Goal: Task Accomplishment & Management: Use online tool/utility

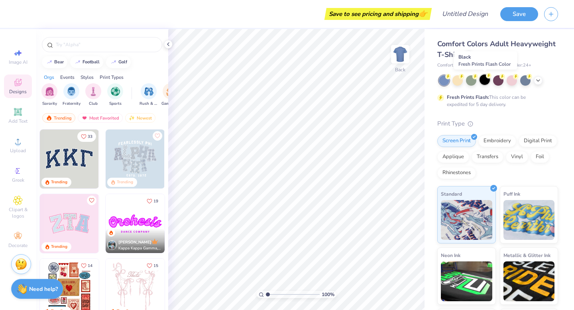
click at [483, 83] on div at bounding box center [484, 80] width 10 height 10
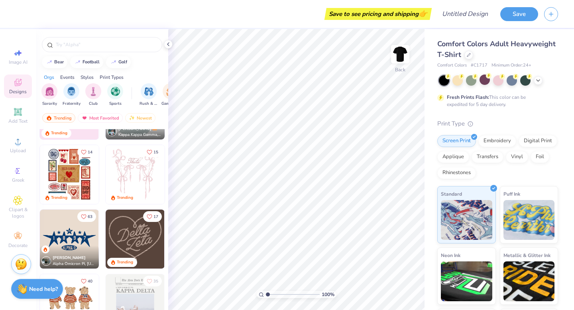
scroll to position [151, 0]
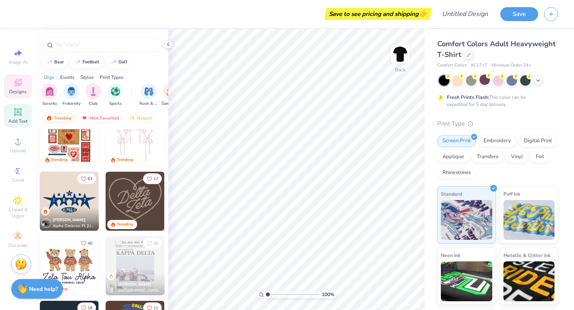
click at [18, 118] on span "Add Text" at bounding box center [17, 121] width 19 height 6
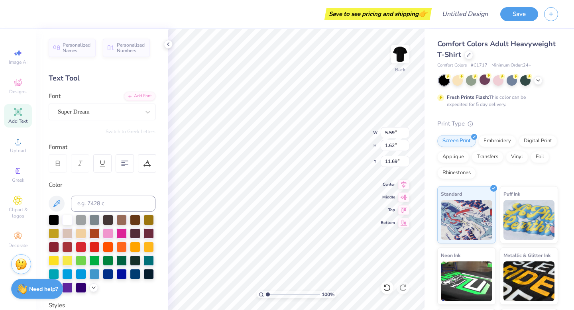
scroll to position [0, 2]
type textarea "BE RUNNERS"
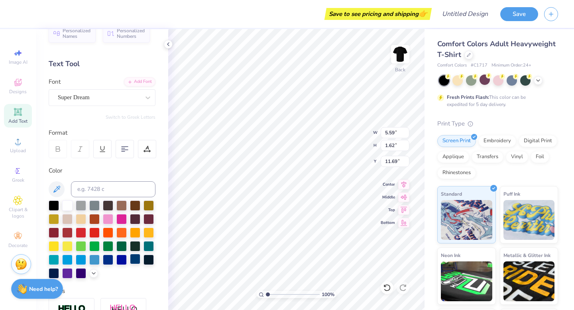
scroll to position [0, 0]
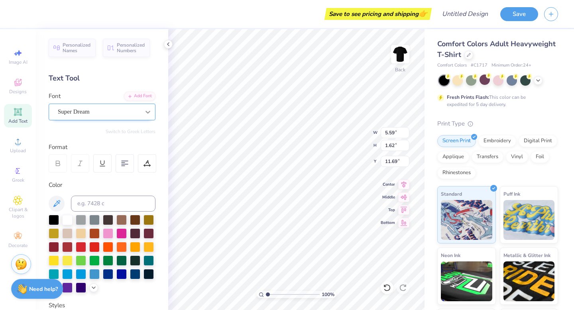
click at [147, 109] on icon at bounding box center [148, 112] width 8 height 8
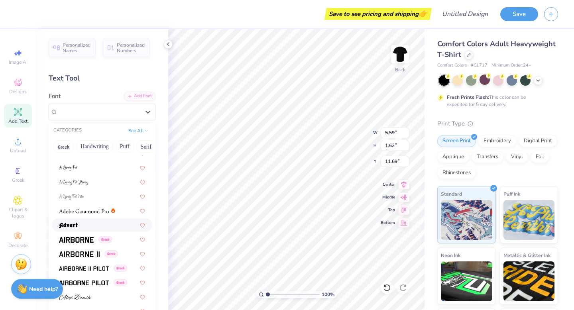
scroll to position [66, 0]
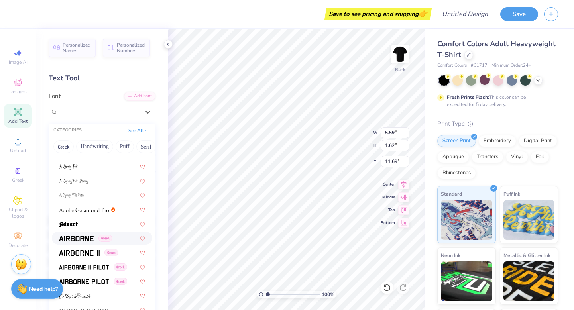
click at [88, 236] on img at bounding box center [76, 239] width 35 height 6
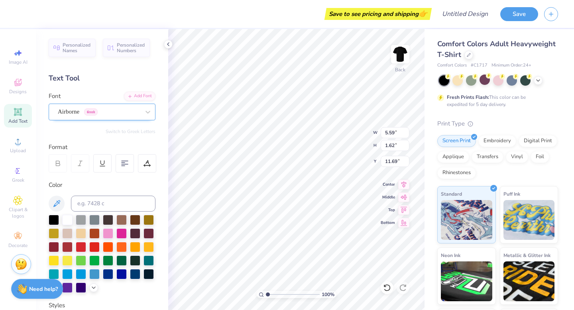
click at [128, 108] on div "Airborne Greek" at bounding box center [99, 112] width 84 height 12
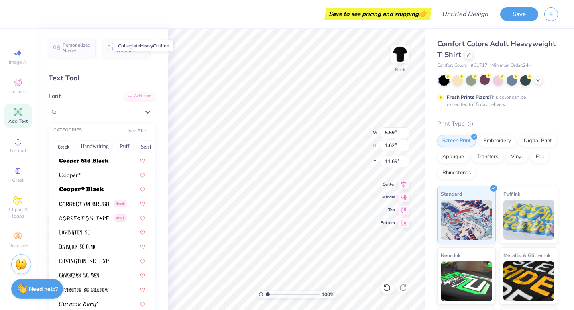
scroll to position [1206, 0]
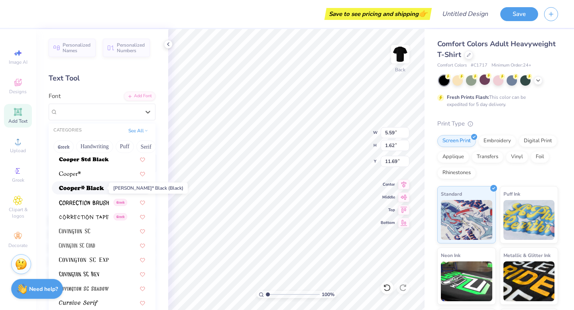
click at [96, 188] on img at bounding box center [81, 189] width 45 height 6
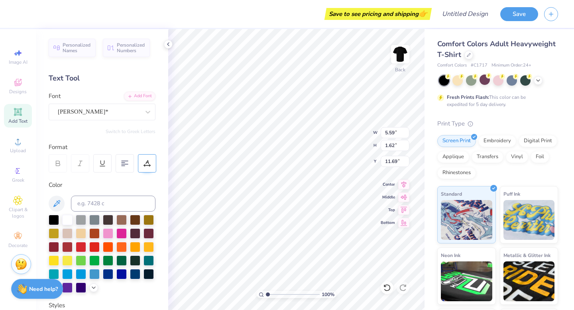
click at [143, 162] on div at bounding box center [147, 163] width 18 height 18
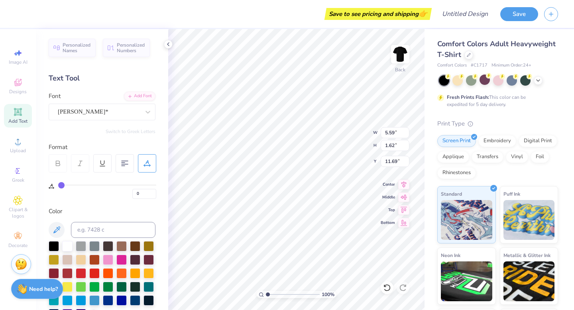
click at [143, 162] on div at bounding box center [147, 163] width 18 height 18
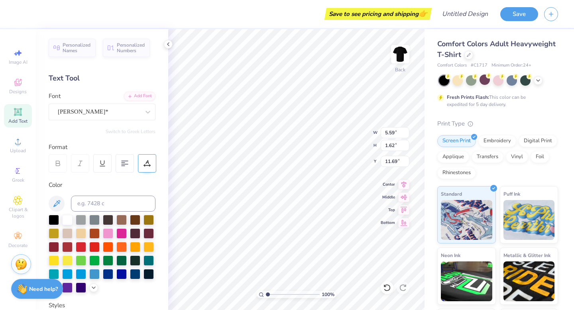
click at [145, 161] on icon at bounding box center [146, 163] width 7 height 7
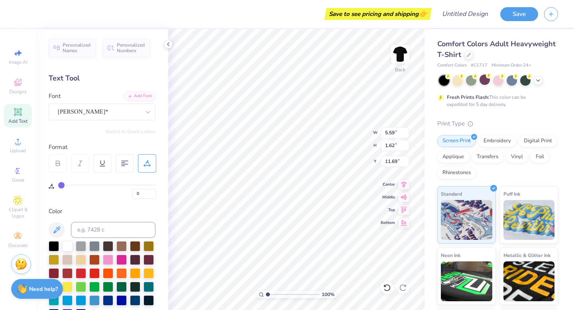
type input "4"
type input "8"
type input "13"
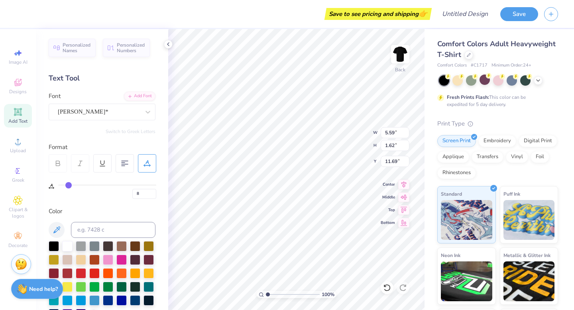
type input "13"
type input "18"
type input "20"
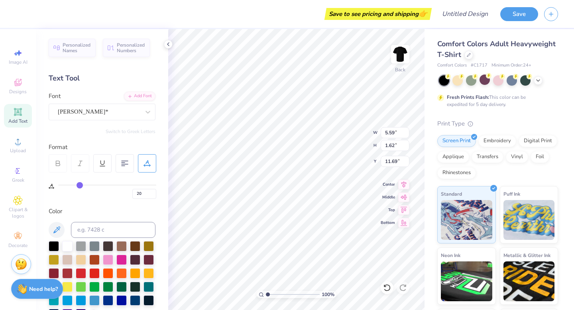
type input "21"
type input "22"
type input "23"
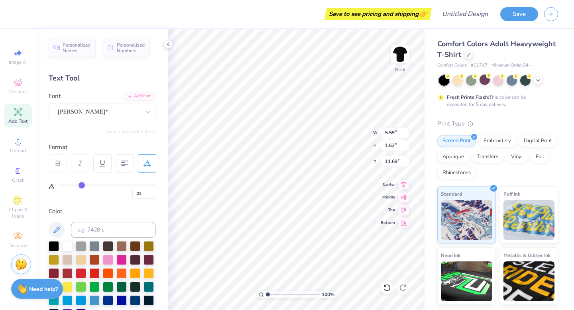
type input "23"
type input "24"
type input "25"
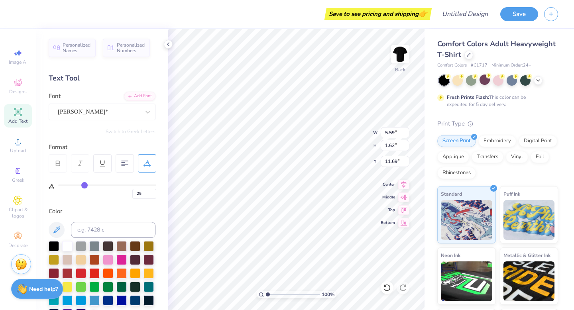
type input "26"
type input "28"
type input "29"
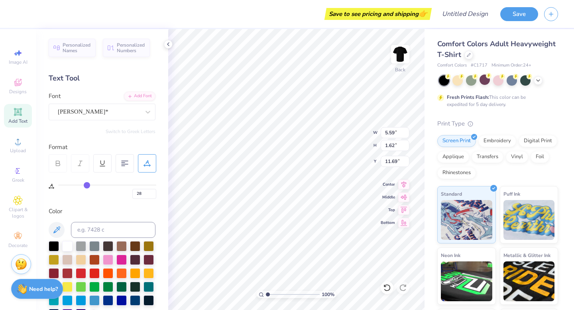
type input "29"
type input "31"
type input "32"
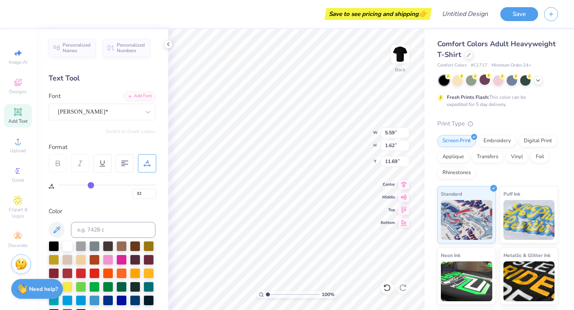
type input "33"
type input "34"
type input "35"
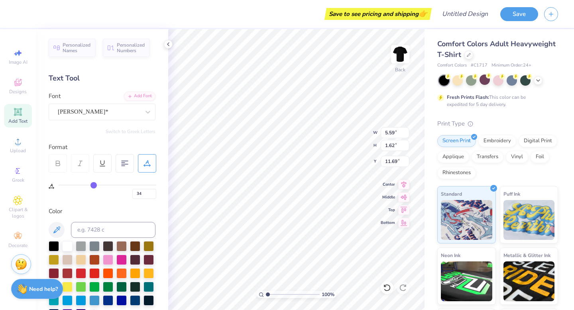
type input "35"
type input "37"
type input "38"
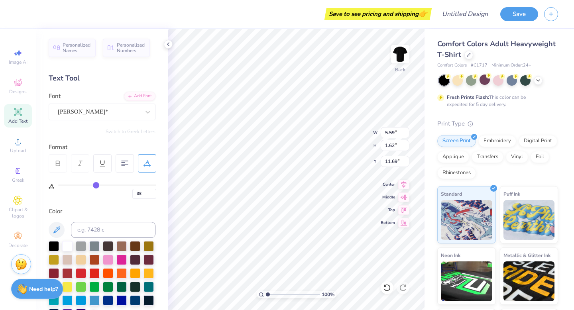
type input "39"
type input "40"
type input "41"
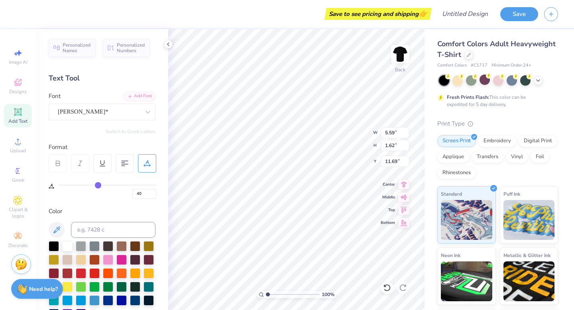
type input "41"
type input "42"
type input "43"
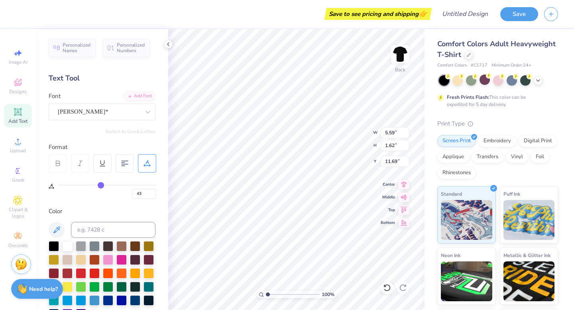
type input "42"
type input "39"
type input "34"
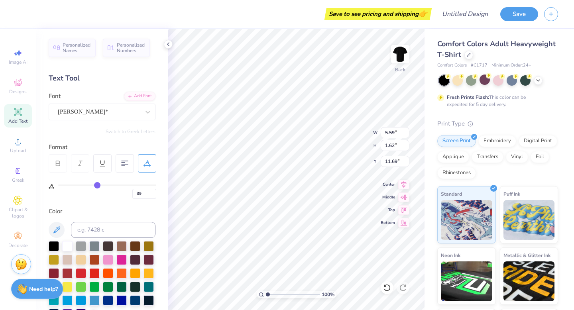
type input "34"
type input "26"
type input "12"
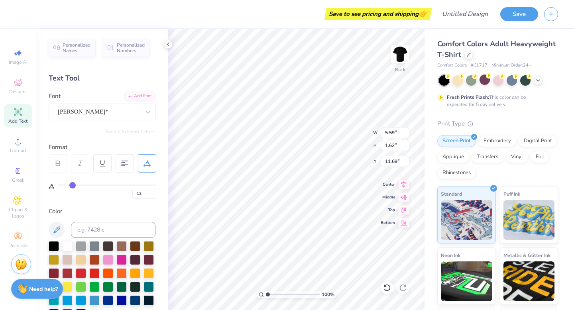
type input "3"
type input "0"
drag, startPoint x: 59, startPoint y: 186, endPoint x: 18, endPoint y: 184, distance: 41.5
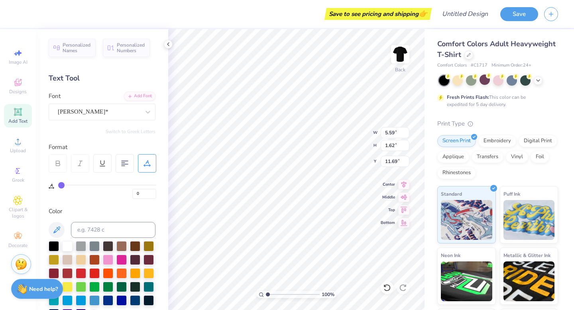
click at [58, 184] on input "range" at bounding box center [107, 184] width 98 height 1
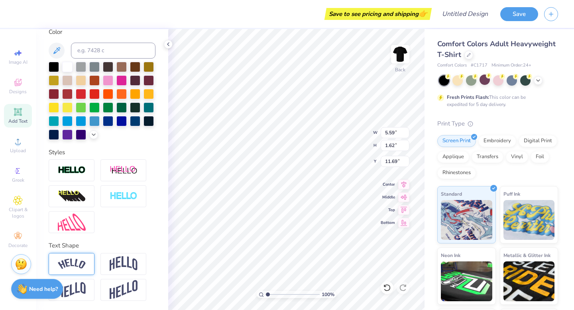
click at [79, 264] on img at bounding box center [72, 264] width 28 height 11
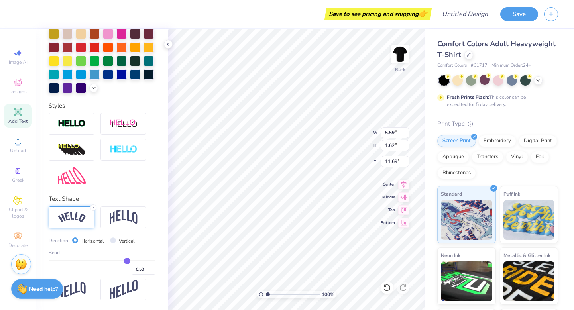
type input "0.48"
type input "0.42"
type input "0.25"
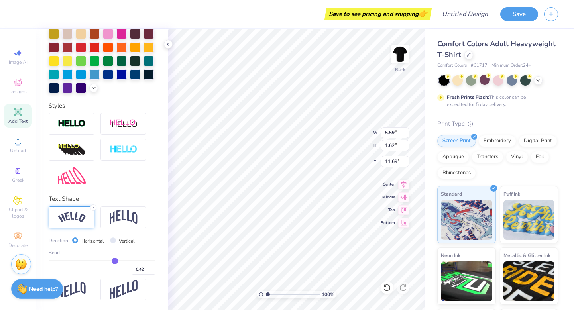
type input "0.25"
type input "0.07"
type input "-0.07"
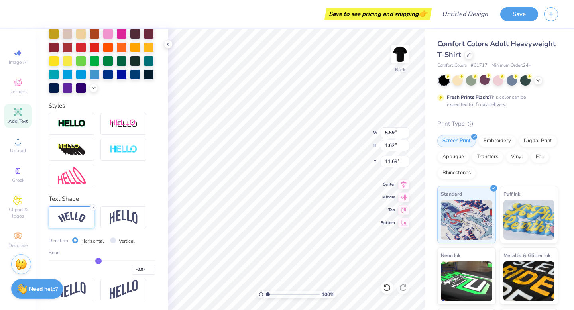
type input "-0.22"
type input "-0.32"
type input "-0.36"
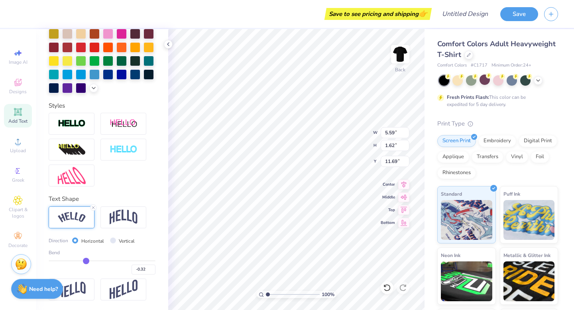
type input "-0.36"
type input "-0.41"
type input "-0.45"
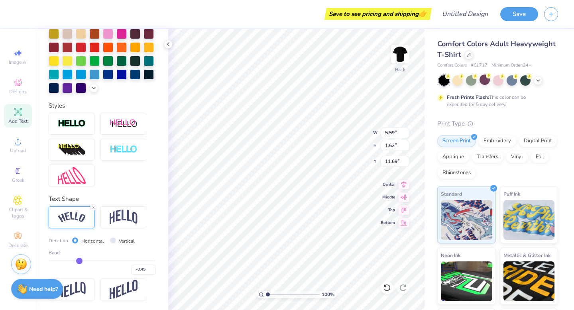
type input "-0.48"
type input "-0.51"
type input "-0.54"
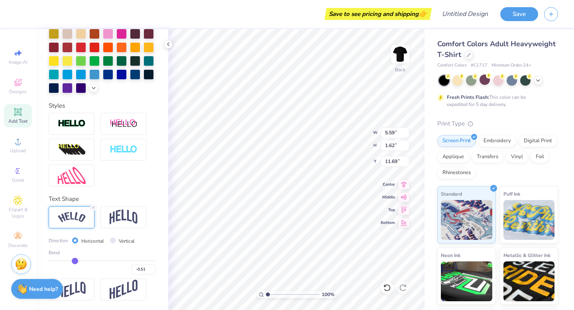
type input "-0.54"
type input "-0.55"
type input "-0.59"
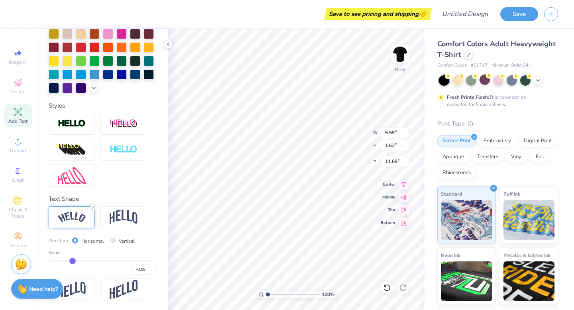
type input "-0.61"
type input "-0.63"
type input "-0.65"
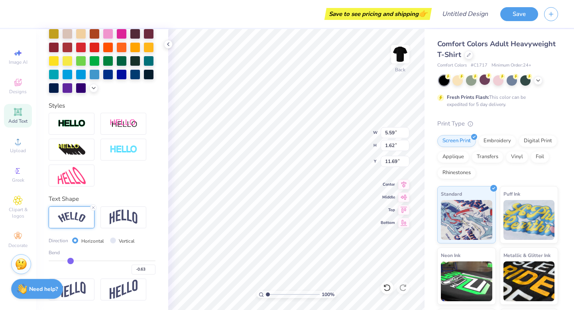
type input "-0.65"
type input "-0.66"
type input "-0.69"
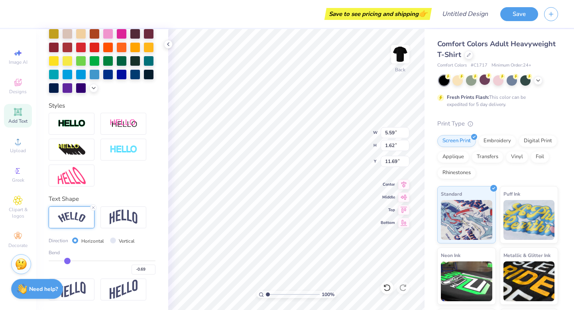
type input "-0.7"
type input "-0.70"
type input "-0.72"
type input "-0.75"
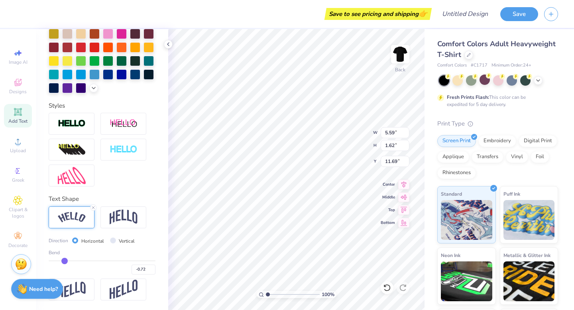
type input "-0.75"
type input "-0.78"
type input "-0.81"
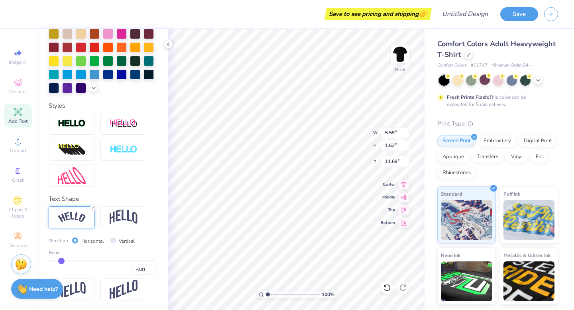
type input "-0.84"
type input "-0.87"
type input "-0.9"
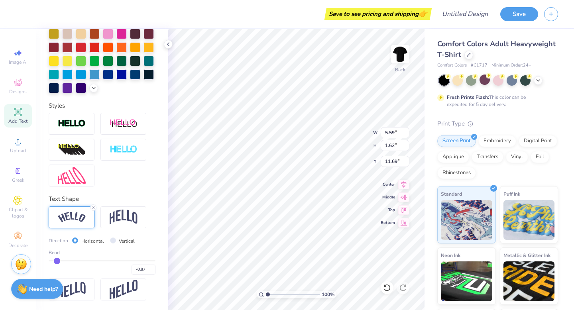
type input "-0.90"
type input "-0.93"
type input "-0.95"
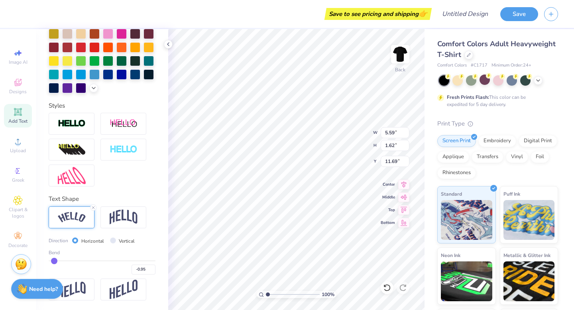
type input "-0.96"
type input "-0.97"
type input "-0.99"
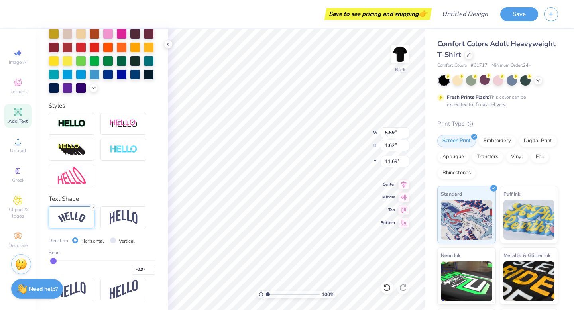
type input "-0.99"
type input "-1"
type input "-1.00"
drag, startPoint x: 127, startPoint y: 260, endPoint x: 51, endPoint y: 260, distance: 76.1
click at [51, 261] on input "range" at bounding box center [102, 260] width 107 height 1
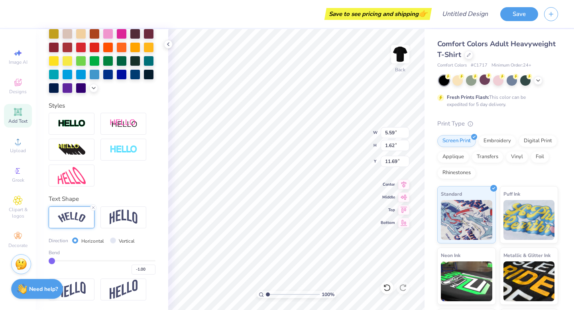
drag, startPoint x: 51, startPoint y: 260, endPoint x: 41, endPoint y: 260, distance: 10.0
click at [49, 260] on input "range" at bounding box center [102, 260] width 107 height 1
type input "-0.98"
type input "-0.93"
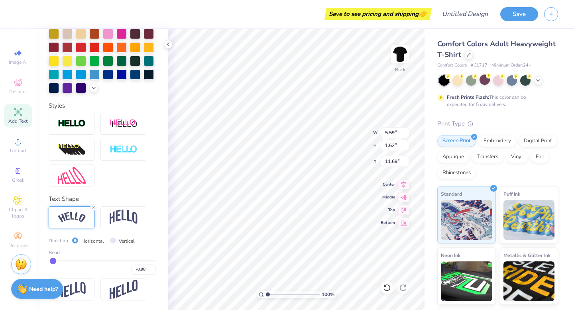
type input "-0.93"
type input "-0.84"
type input "-0.76"
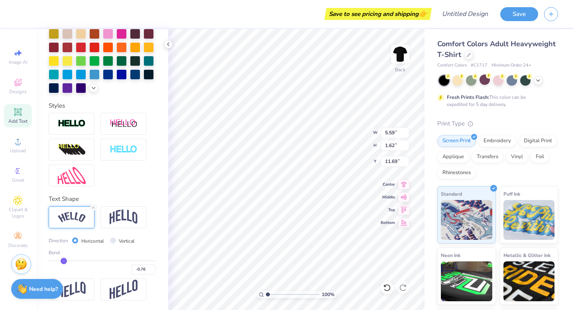
type input "-0.65"
type input "-0.57"
type input "-0.53"
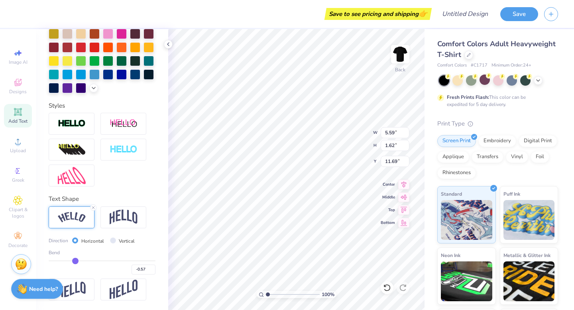
type input "-0.53"
type input "-0.49"
type input "-0.47"
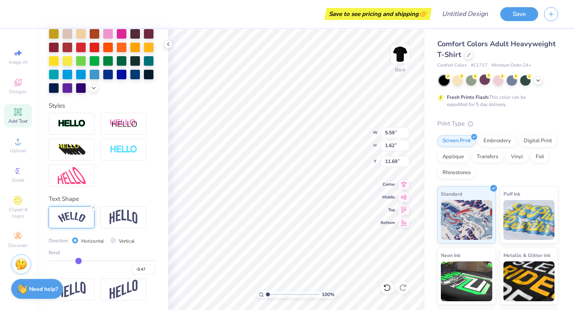
type input "-0.46"
type input "-0.45"
type input "-0.46"
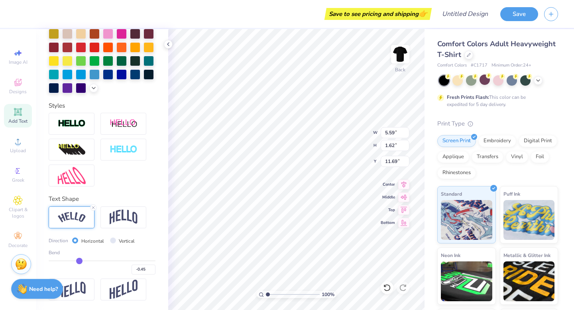
type input "-0.46"
type input "-0.47"
drag, startPoint x: 53, startPoint y: 261, endPoint x: 78, endPoint y: 261, distance: 25.9
type input "-0.47"
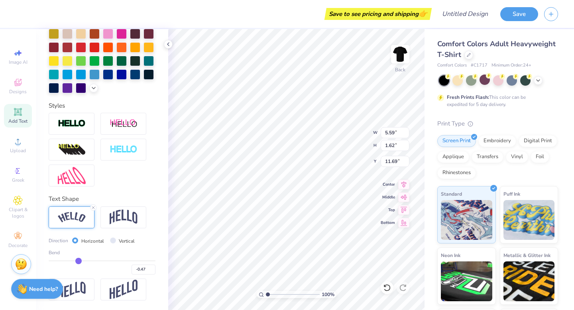
click at [78, 261] on input "range" at bounding box center [102, 260] width 107 height 1
click at [20, 115] on icon at bounding box center [18, 112] width 10 height 10
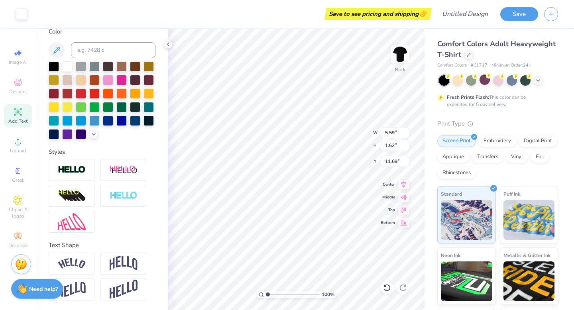
scroll to position [179, 0]
click at [65, 262] on img at bounding box center [72, 264] width 28 height 11
type input "7.59"
type input "2.13"
type input "11.43"
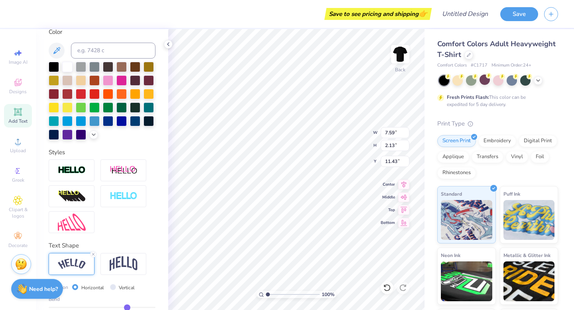
scroll to position [226, 0]
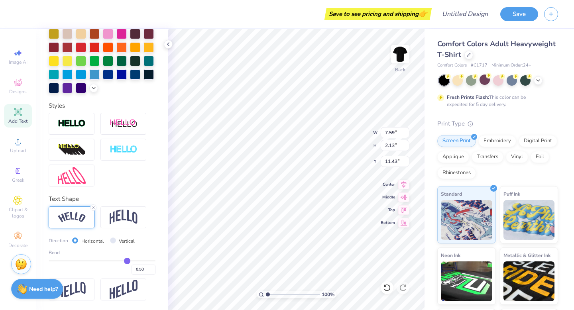
type input "0.48"
type input "0.43"
type input "0.38"
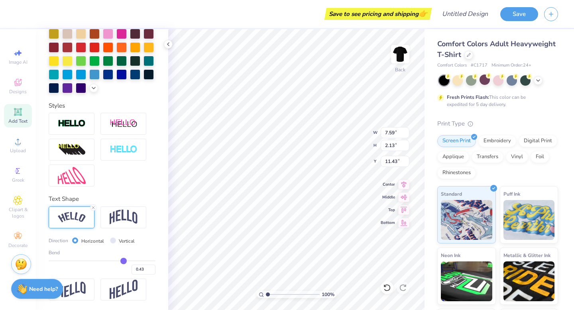
type input "0.38"
type input "0.32"
type input "0.29"
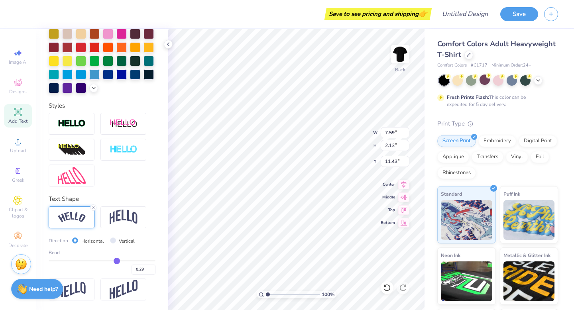
type input "0.26"
type input "0.24"
type input "0.23"
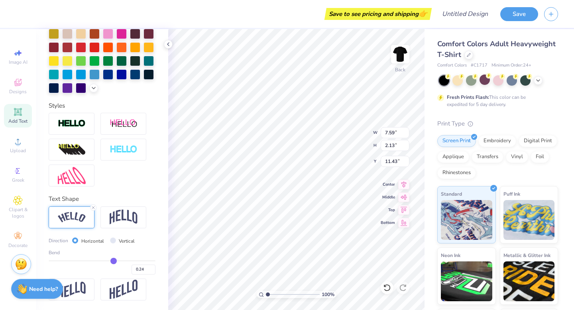
type input "0.23"
type input "0.21"
type input "0.2"
type input "0.20"
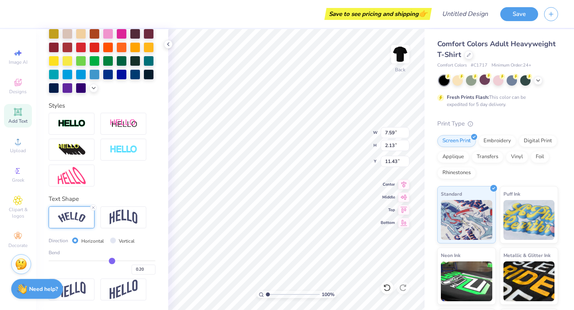
type input "0.18"
type input "0.16"
type input "0.13"
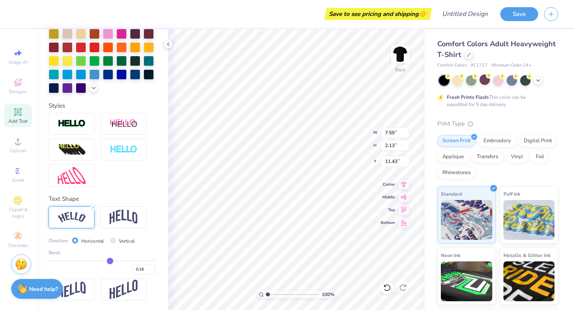
type input "0.13"
type input "0.09"
type input "0.07"
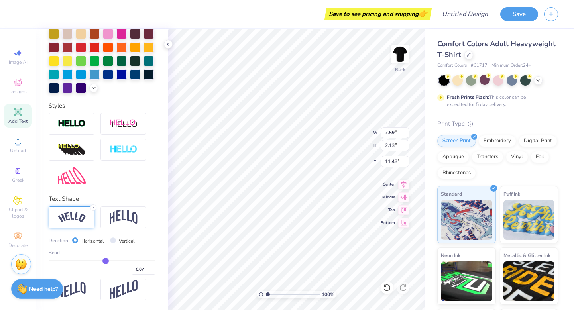
type input "0.04"
type input "0.02"
type input "0.01"
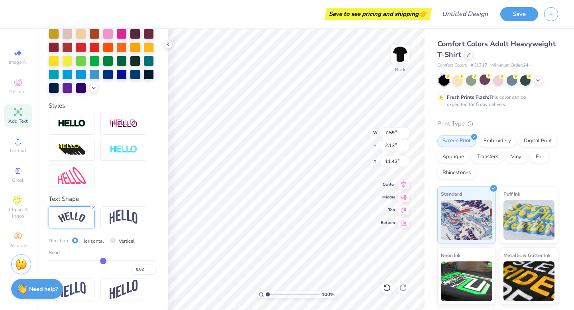
type input "0.01"
drag, startPoint x: 127, startPoint y: 260, endPoint x: 102, endPoint y: 259, distance: 24.7
click at [102, 260] on input "range" at bounding box center [102, 260] width 107 height 1
drag, startPoint x: 102, startPoint y: 259, endPoint x: 62, endPoint y: 256, distance: 40.4
click at [62, 260] on input "range" at bounding box center [102, 260] width 107 height 1
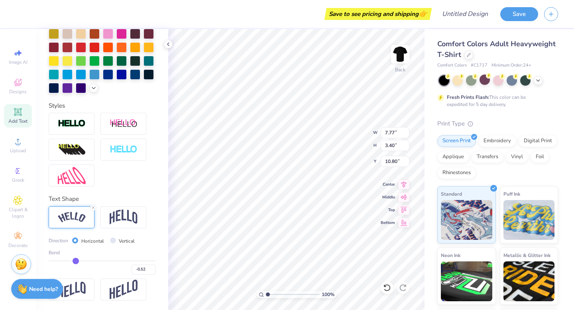
drag, startPoint x: 62, startPoint y: 261, endPoint x: 76, endPoint y: 261, distance: 13.5
click at [76, 261] on input "range" at bounding box center [102, 260] width 107 height 1
drag, startPoint x: 76, startPoint y: 261, endPoint x: 86, endPoint y: 261, distance: 10.4
click at [86, 261] on input "range" at bounding box center [102, 260] width 107 height 1
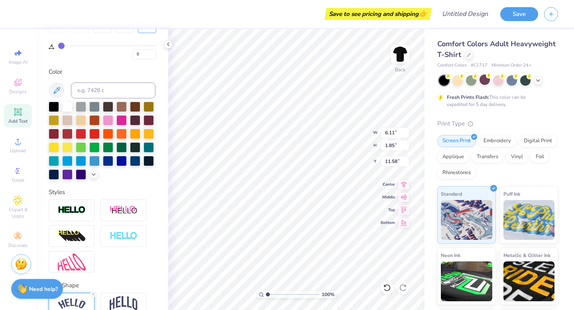
scroll to position [0, 0]
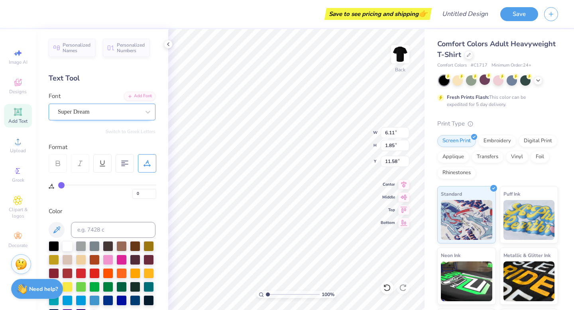
click at [120, 114] on div "Super Dream" at bounding box center [99, 112] width 84 height 12
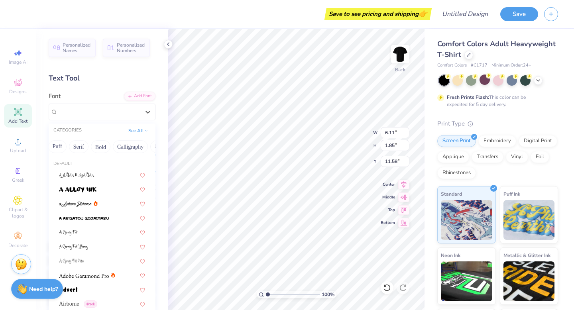
scroll to position [0, 69]
click at [100, 148] on button "Bold" at bounding box center [99, 146] width 20 height 13
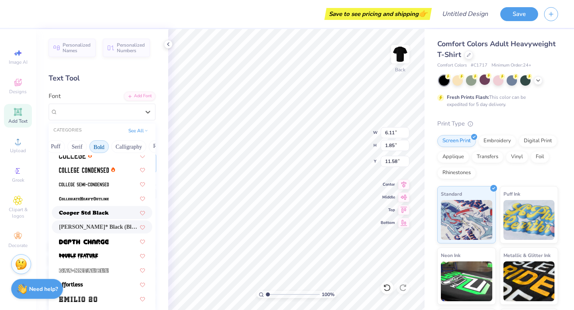
scroll to position [92, 0]
click at [88, 243] on img at bounding box center [84, 242] width 50 height 6
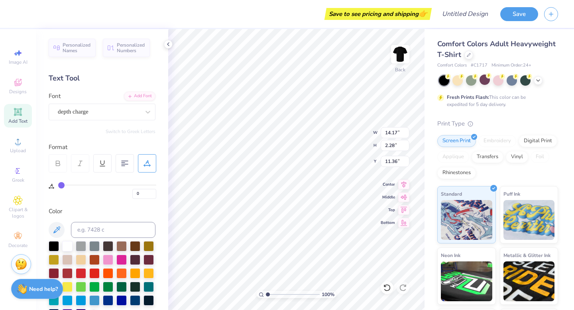
scroll to position [0, 0]
click at [90, 114] on div "depth charge" at bounding box center [99, 112] width 84 height 12
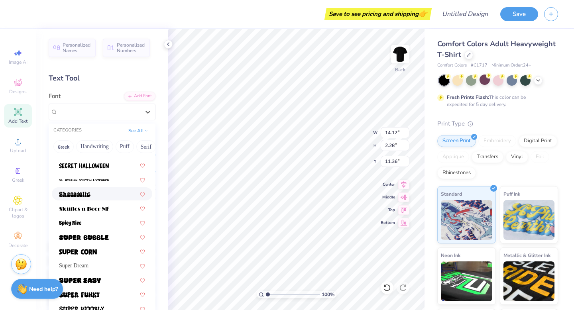
scroll to position [799, 0]
click at [88, 249] on img at bounding box center [78, 252] width 38 height 6
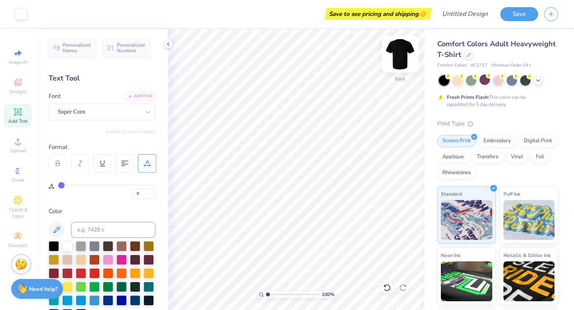
click at [403, 60] on img at bounding box center [400, 54] width 32 height 32
click at [20, 85] on icon at bounding box center [18, 83] width 6 height 5
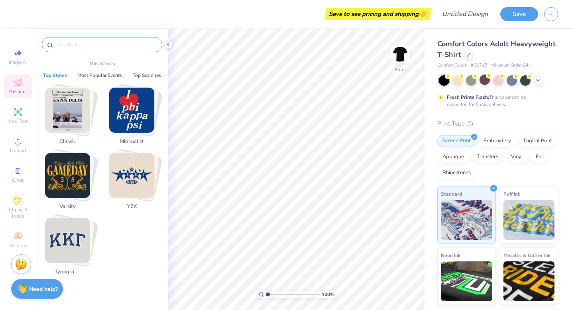
click at [73, 48] on input "text" at bounding box center [106, 45] width 102 height 8
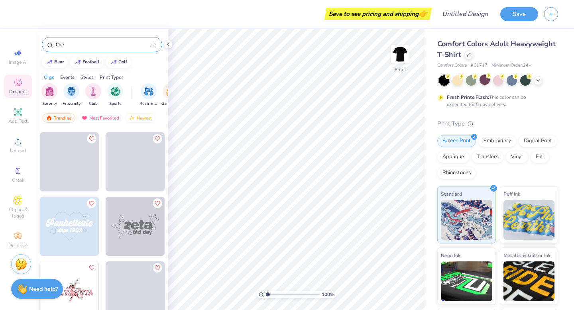
scroll to position [579, 0]
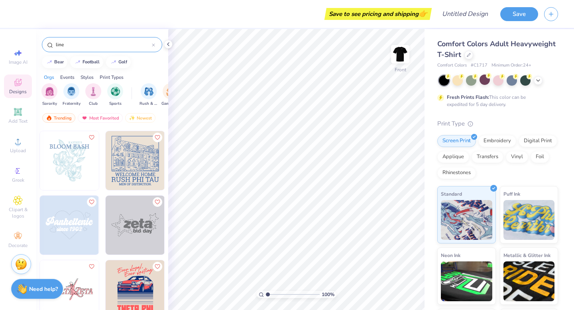
click at [91, 39] on div "line" at bounding box center [102, 44] width 120 height 15
click at [90, 43] on input "line" at bounding box center [103, 45] width 97 height 8
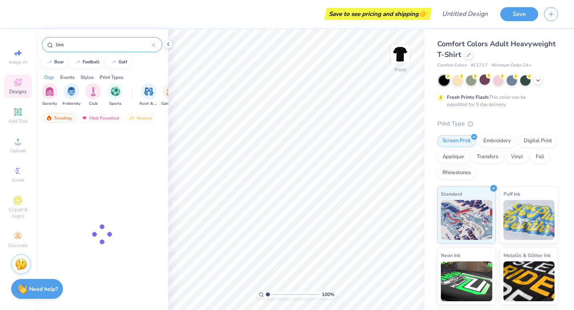
click at [90, 43] on input "line" at bounding box center [103, 45] width 97 height 8
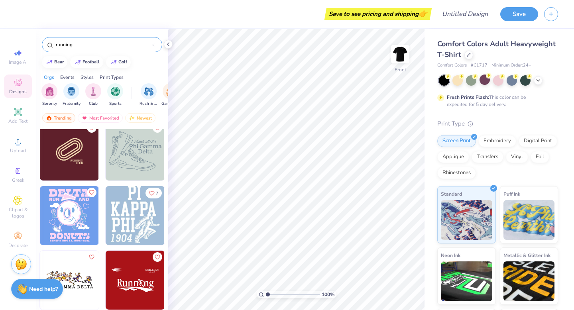
scroll to position [73, 0]
click at [74, 157] on img at bounding box center [69, 150] width 59 height 59
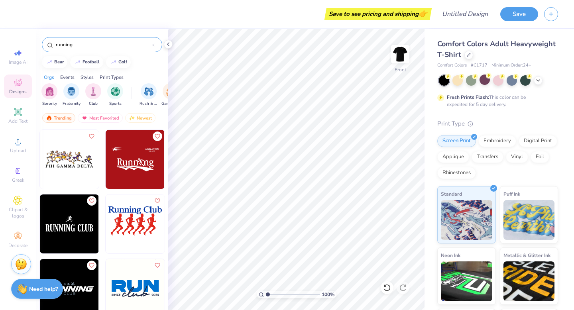
scroll to position [0, 0]
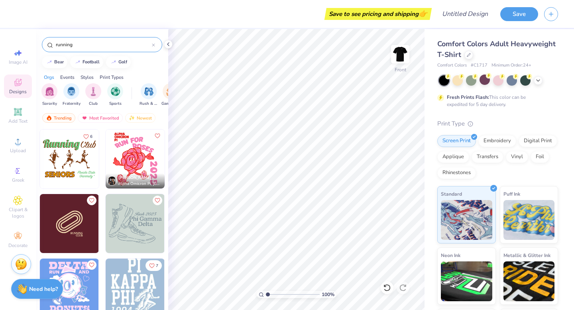
click at [107, 43] on input "running" at bounding box center [103, 45] width 97 height 8
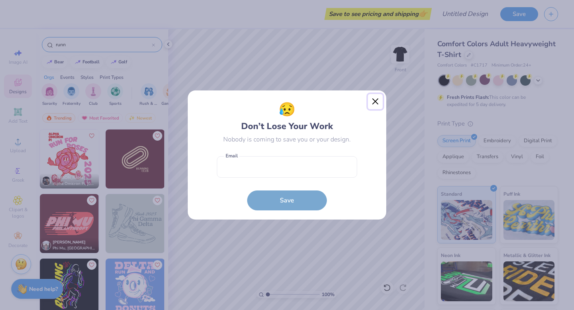
click at [378, 103] on button "Close" at bounding box center [375, 101] width 15 height 15
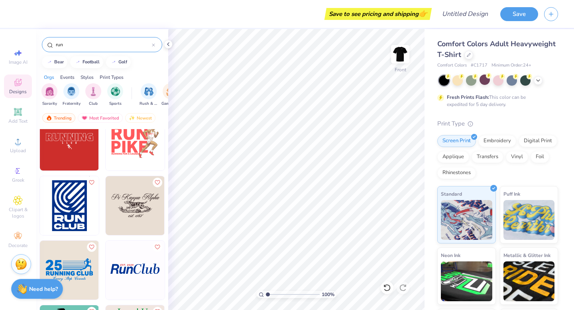
scroll to position [599, 0]
click at [74, 265] on img at bounding box center [69, 269] width 59 height 59
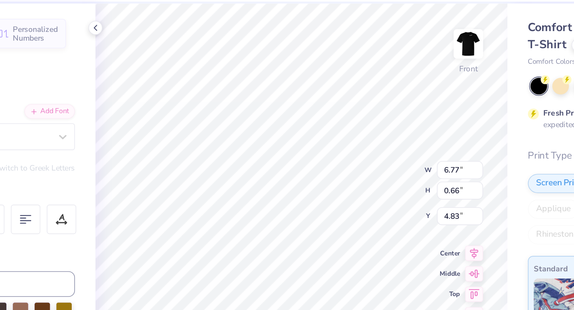
scroll to position [0, 1]
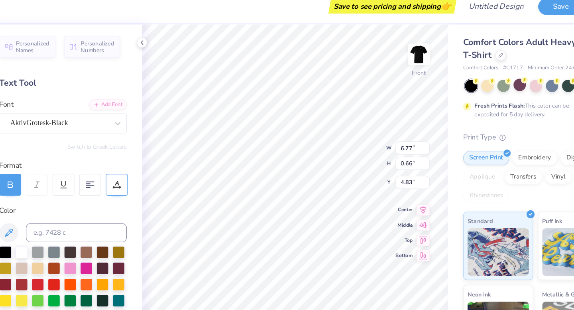
click at [145, 165] on icon at bounding box center [146, 163] width 7 height 7
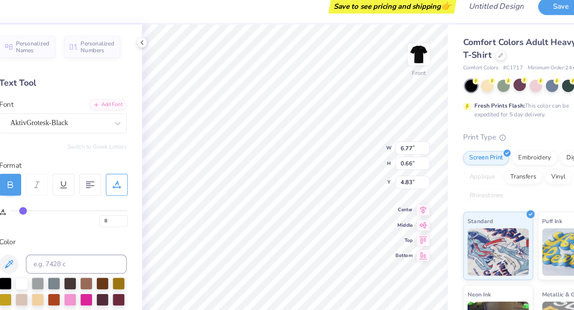
drag, startPoint x: 63, startPoint y: 185, endPoint x: 68, endPoint y: 185, distance: 5.6
click at [68, 185] on input "range" at bounding box center [107, 184] width 98 height 1
drag, startPoint x: 68, startPoint y: 185, endPoint x: 76, endPoint y: 185, distance: 8.4
click at [76, 185] on input "range" at bounding box center [107, 184] width 98 height 1
drag, startPoint x: 76, startPoint y: 185, endPoint x: 89, endPoint y: 185, distance: 12.7
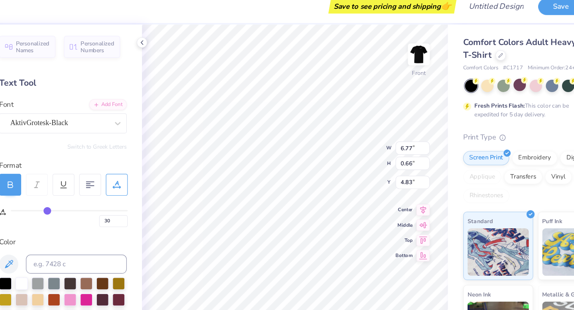
click at [89, 185] on input "range" at bounding box center [107, 184] width 98 height 1
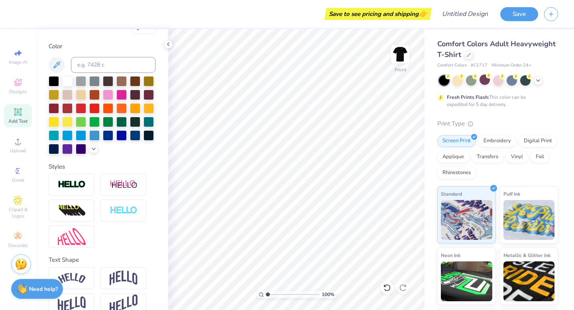
scroll to position [179, 0]
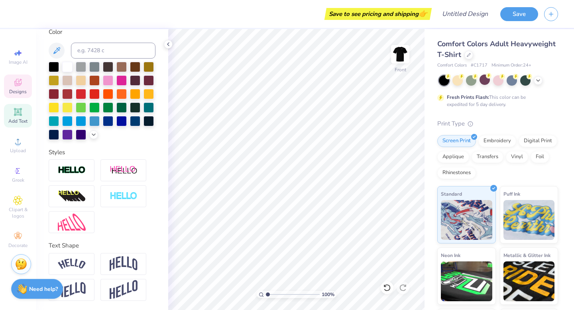
click at [16, 86] on icon at bounding box center [17, 82] width 7 height 7
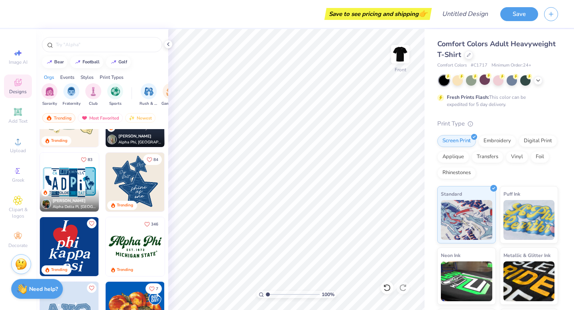
scroll to position [678, 0]
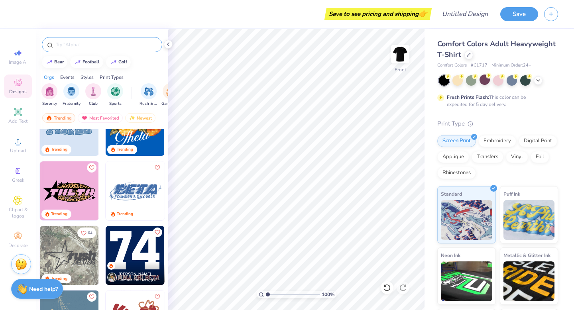
click at [86, 39] on div at bounding box center [102, 44] width 120 height 15
click at [84, 48] on input "text" at bounding box center [106, 45] width 102 height 8
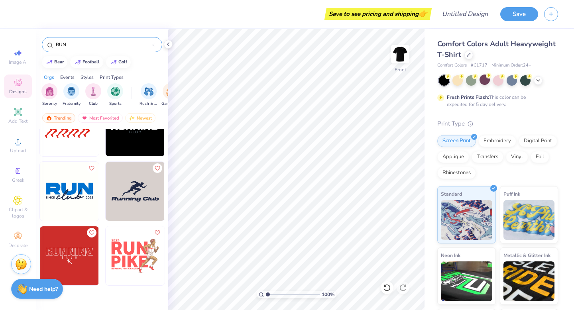
scroll to position [691, 0]
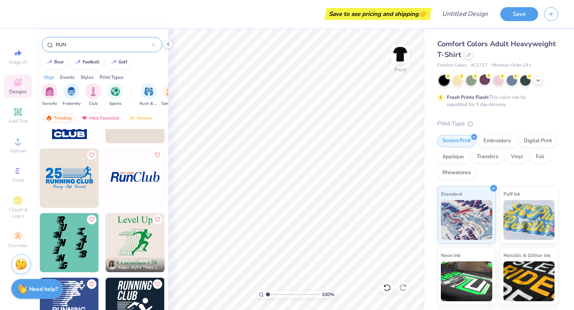
click at [69, 178] on img at bounding box center [69, 178] width 59 height 59
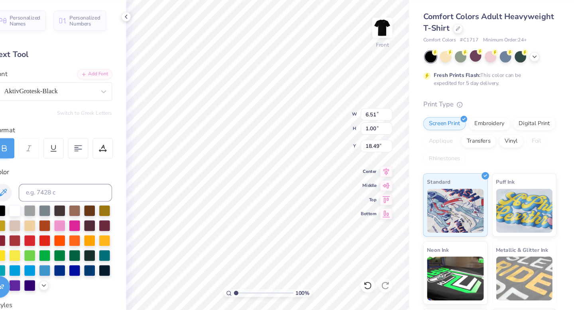
scroll to position [0, 0]
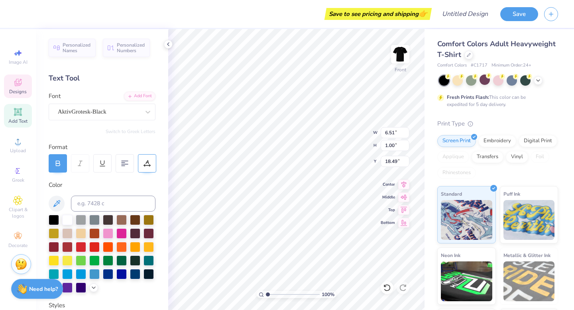
click at [145, 163] on icon at bounding box center [146, 163] width 7 height 7
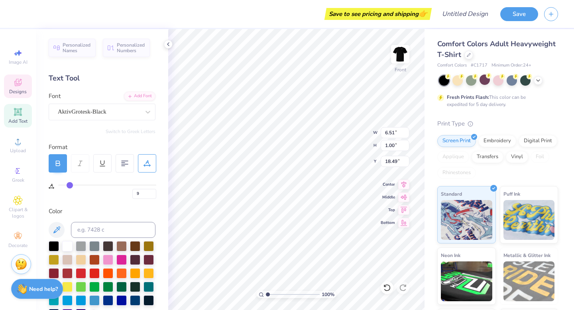
drag, startPoint x: 63, startPoint y: 184, endPoint x: 69, endPoint y: 184, distance: 6.8
click at [69, 184] on input "range" at bounding box center [107, 184] width 98 height 1
drag, startPoint x: 71, startPoint y: 184, endPoint x: 80, endPoint y: 184, distance: 9.2
click at [80, 184] on input "range" at bounding box center [107, 184] width 98 height 1
click at [66, 247] on div at bounding box center [67, 245] width 10 height 10
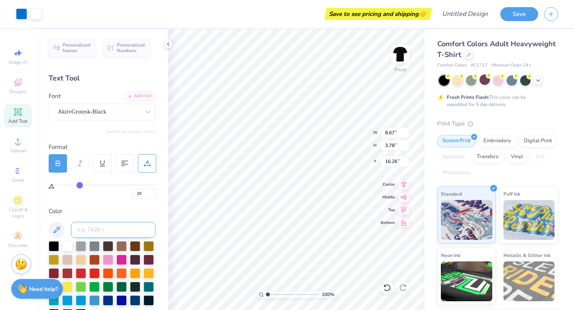
click at [153, 227] on input at bounding box center [113, 230] width 84 height 16
click at [66, 246] on div at bounding box center [67, 246] width 10 height 10
click at [154, 226] on input at bounding box center [113, 230] width 84 height 16
click at [65, 248] on div at bounding box center [67, 245] width 10 height 10
click at [65, 246] on div at bounding box center [67, 245] width 10 height 10
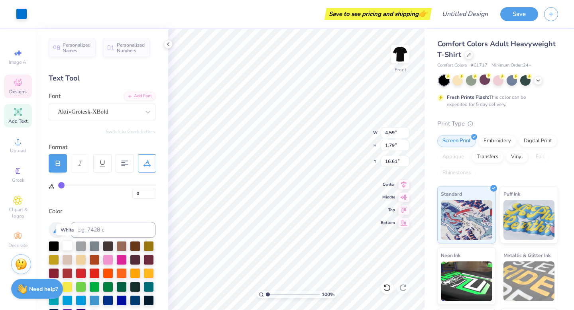
click at [67, 246] on div at bounding box center [67, 245] width 10 height 10
click at [69, 247] on div at bounding box center [67, 245] width 10 height 10
click at [69, 245] on div at bounding box center [67, 245] width 10 height 10
click at [65, 245] on div at bounding box center [67, 245] width 10 height 10
click at [67, 245] on div at bounding box center [67, 245] width 10 height 10
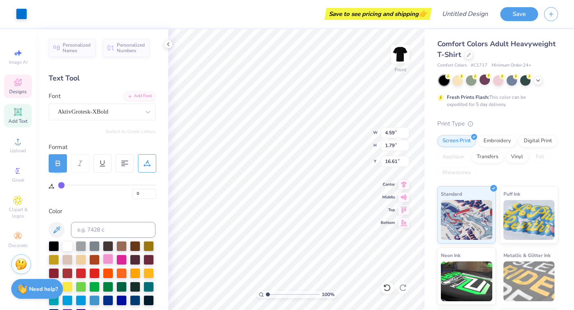
click at [111, 260] on div at bounding box center [108, 259] width 10 height 10
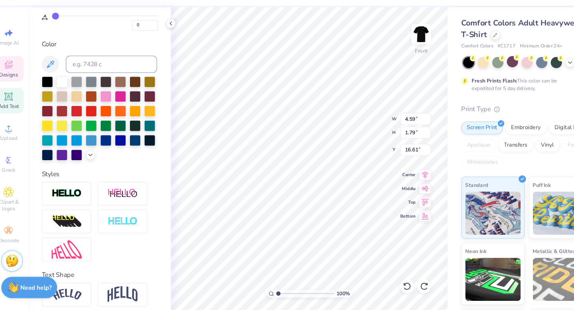
scroll to position [138, 0]
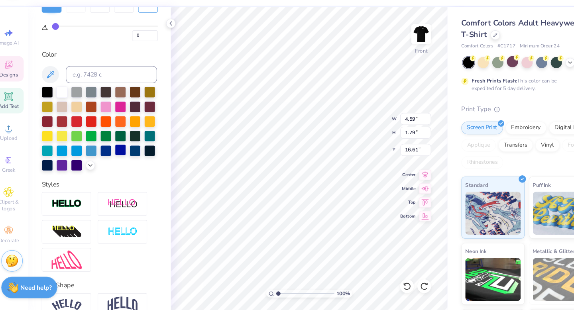
click at [126, 160] on div at bounding box center [121, 161] width 10 height 10
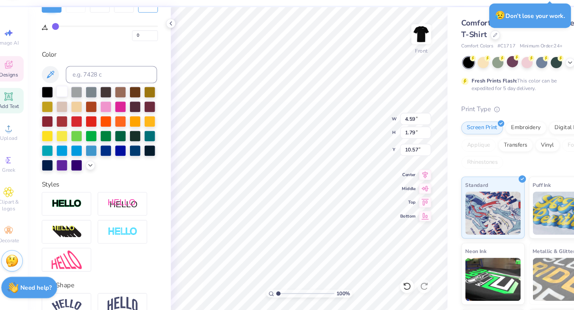
click at [67, 108] on div at bounding box center [67, 107] width 10 height 10
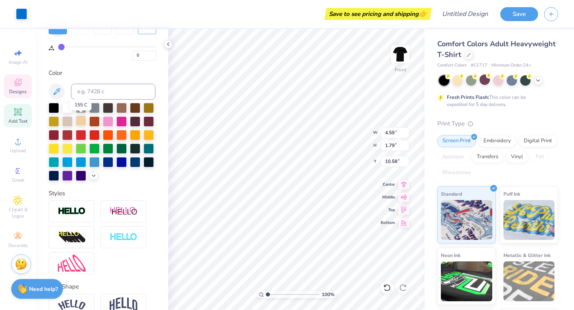
click at [82, 123] on div at bounding box center [81, 121] width 10 height 10
click at [64, 105] on div at bounding box center [67, 107] width 10 height 10
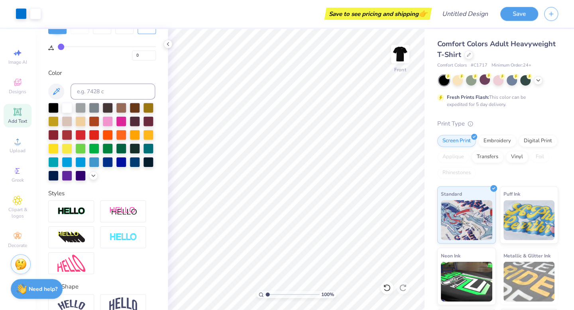
scroll to position [0, 0]
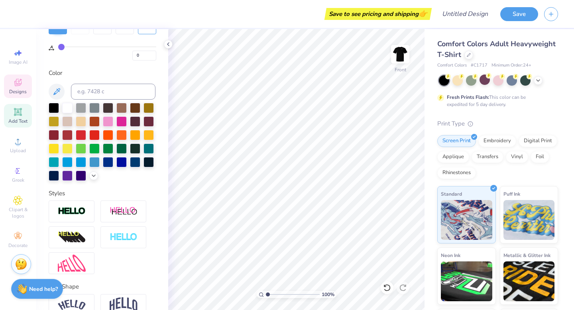
click at [14, 86] on icon at bounding box center [18, 83] width 10 height 10
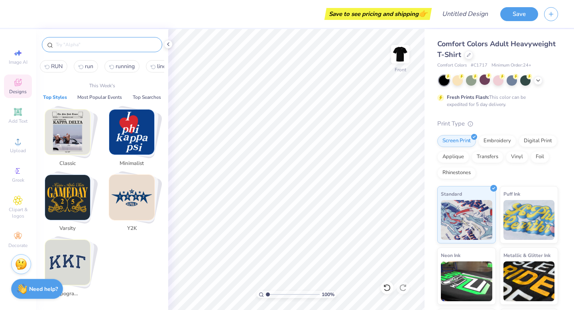
click at [104, 45] on input "text" at bounding box center [106, 45] width 102 height 8
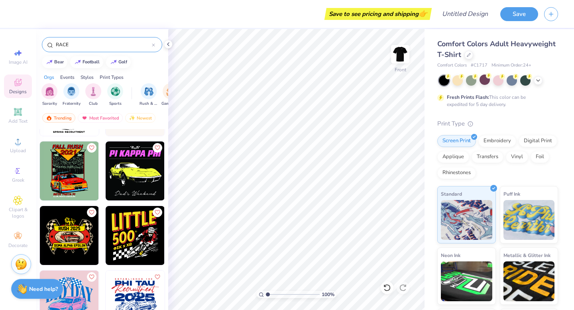
scroll to position [270, 0]
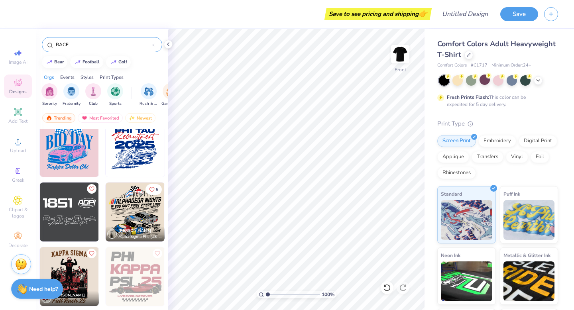
click at [77, 45] on input "RACE" at bounding box center [103, 45] width 97 height 8
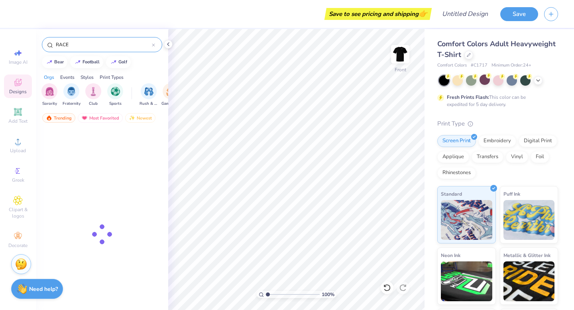
click at [77, 45] on input "RACE" at bounding box center [103, 45] width 97 height 8
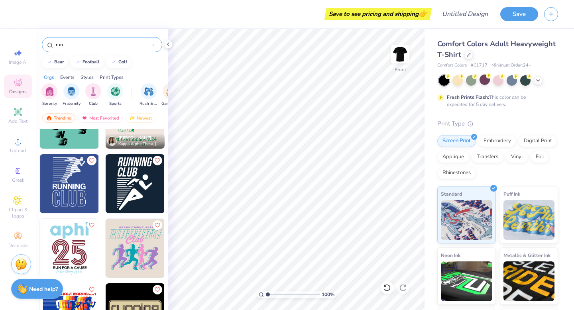
scroll to position [806, 0]
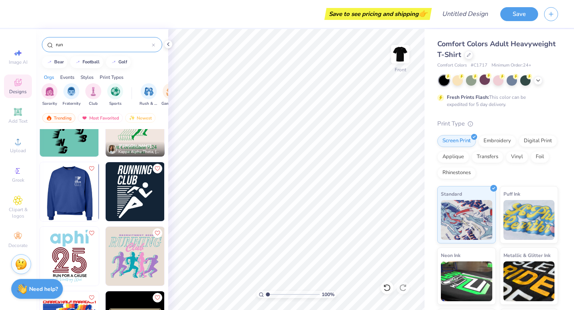
click at [40, 200] on img at bounding box center [10, 191] width 59 height 59
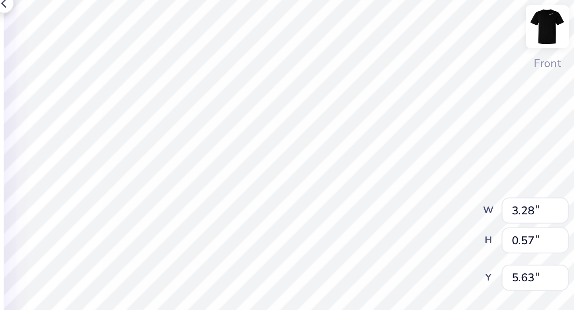
scroll to position [0, 1]
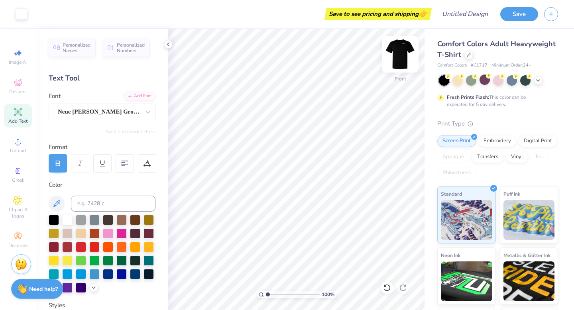
click at [396, 59] on img at bounding box center [400, 54] width 32 height 32
click at [397, 55] on img at bounding box center [400, 54] width 32 height 32
click at [397, 55] on img at bounding box center [400, 54] width 16 height 16
click at [405, 54] on img at bounding box center [400, 54] width 32 height 32
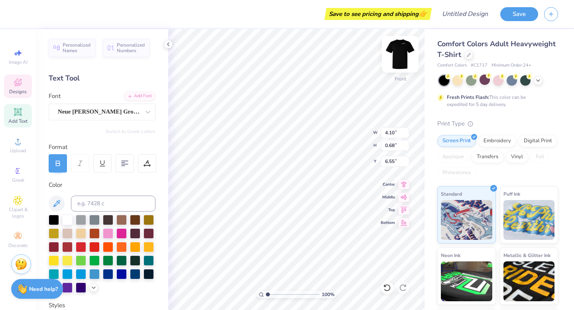
scroll to position [0, 0]
click at [403, 53] on img at bounding box center [400, 54] width 32 height 32
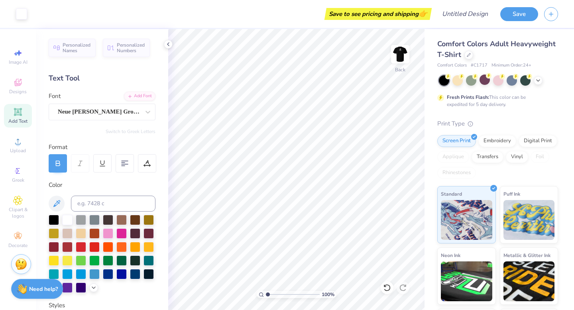
click at [402, 47] on img at bounding box center [400, 54] width 16 height 16
click at [401, 51] on img at bounding box center [400, 54] width 32 height 32
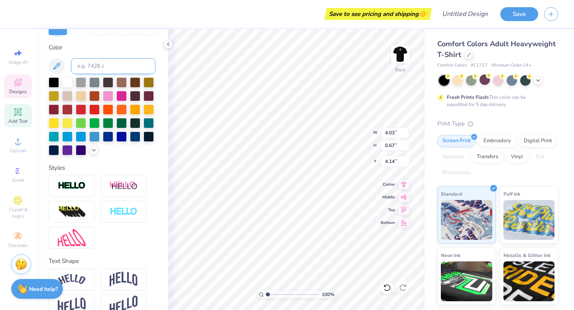
scroll to position [153, 0]
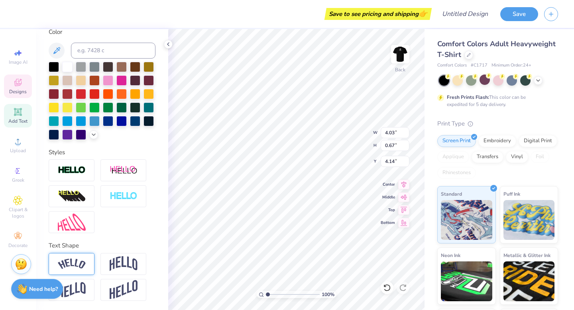
click at [70, 263] on img at bounding box center [72, 264] width 28 height 11
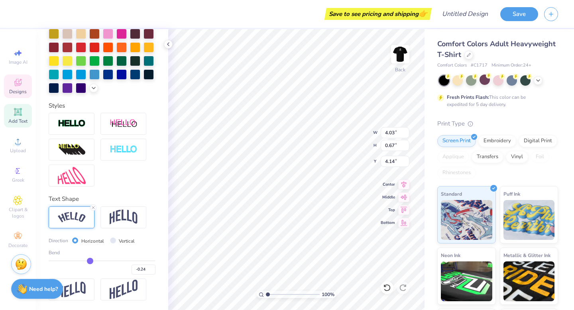
drag, startPoint x: 128, startPoint y: 262, endPoint x: 90, endPoint y: 261, distance: 38.7
click at [90, 261] on input "range" at bounding box center [102, 260] width 107 height 1
drag, startPoint x: 90, startPoint y: 261, endPoint x: 82, endPoint y: 261, distance: 7.6
click at [82, 261] on input "range" at bounding box center [102, 260] width 107 height 1
click at [86, 261] on input "range" at bounding box center [102, 260] width 107 height 1
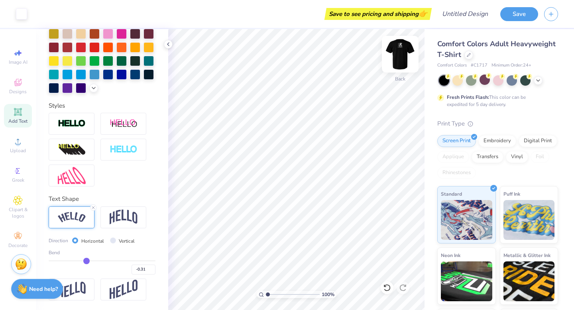
click at [404, 60] on img at bounding box center [400, 54] width 32 height 32
click at [404, 56] on img at bounding box center [400, 54] width 32 height 32
click at [404, 56] on img at bounding box center [400, 54] width 16 height 16
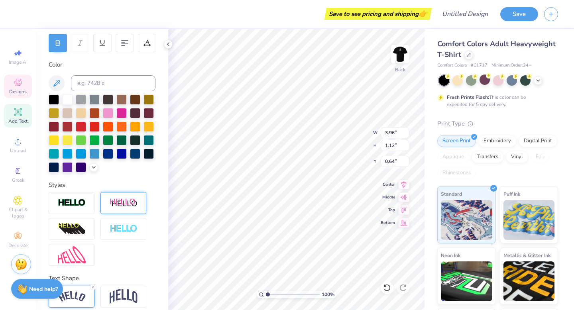
scroll to position [0, 0]
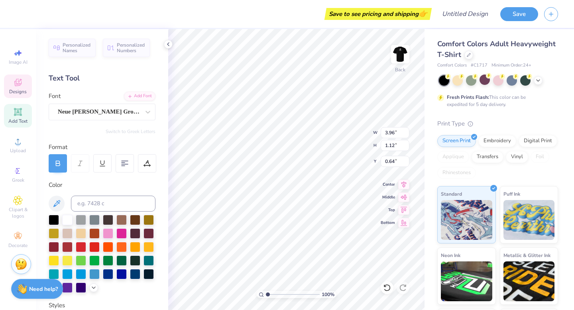
click at [61, 162] on icon at bounding box center [57, 163] width 7 height 7
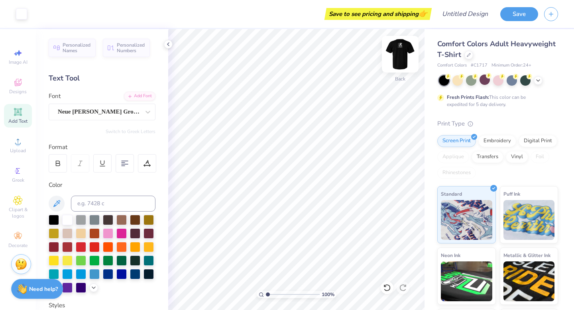
click at [408, 48] on img at bounding box center [400, 54] width 32 height 32
click at [19, 92] on span "Designs" at bounding box center [18, 91] width 18 height 6
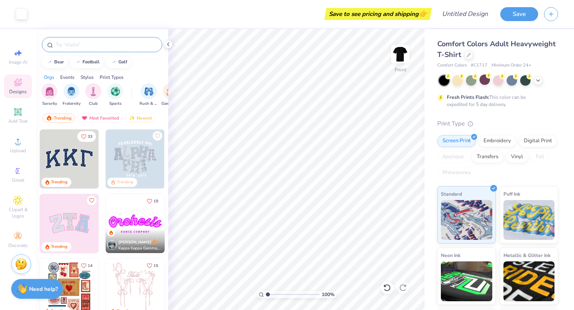
click at [82, 49] on div at bounding box center [102, 44] width 120 height 15
click at [80, 49] on div at bounding box center [102, 44] width 120 height 15
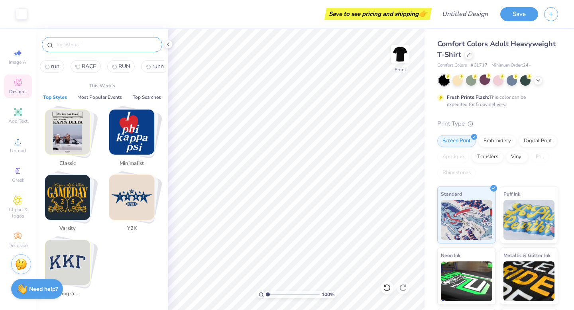
click at [80, 44] on input "text" at bounding box center [106, 45] width 102 height 8
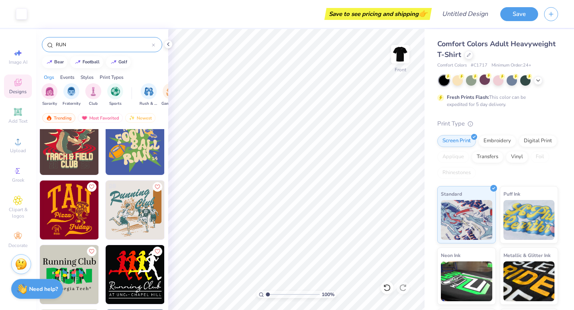
scroll to position [2048, 0]
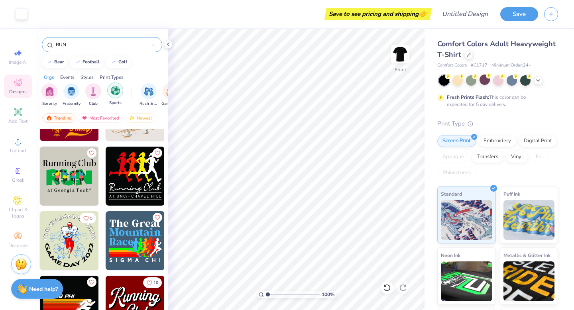
click at [118, 87] on img "filter for Sports" at bounding box center [115, 90] width 9 height 9
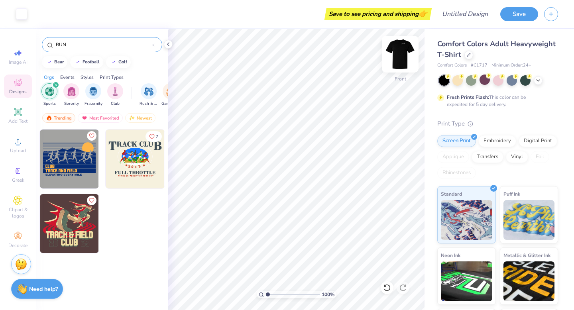
click at [401, 52] on img at bounding box center [400, 54] width 32 height 32
click at [401, 52] on img at bounding box center [400, 54] width 16 height 16
click at [16, 200] on icon at bounding box center [17, 201] width 9 height 10
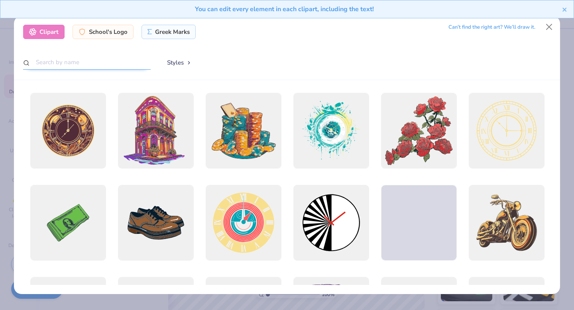
click at [91, 61] on input "text" at bounding box center [86, 62] width 127 height 15
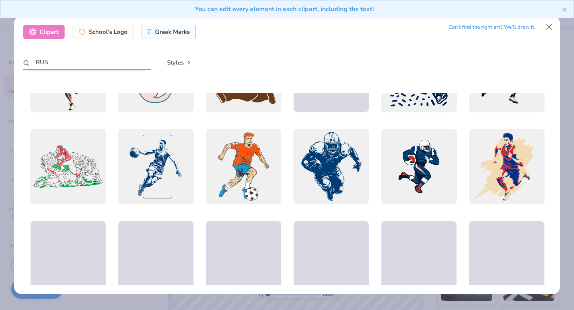
scroll to position [1280, 0]
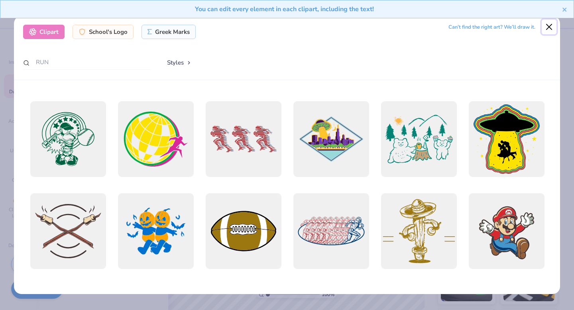
click at [551, 29] on button "Close" at bounding box center [548, 27] width 15 height 15
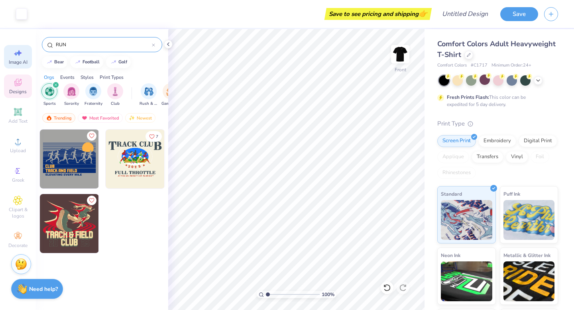
click at [21, 53] on icon at bounding box center [18, 53] width 10 height 10
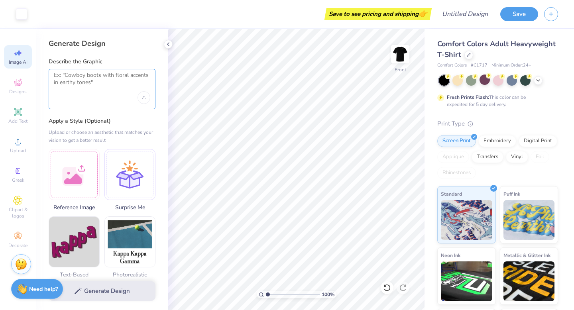
click at [85, 81] on textarea at bounding box center [102, 82] width 96 height 20
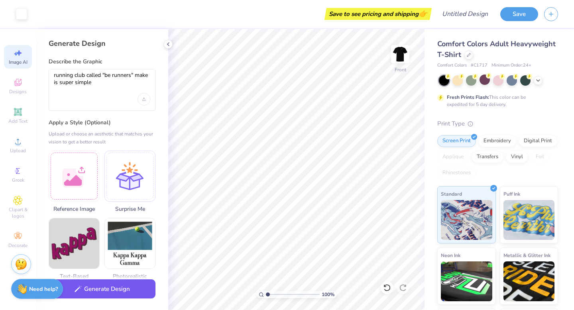
click at [114, 298] on button "Generate Design" at bounding box center [102, 289] width 107 height 20
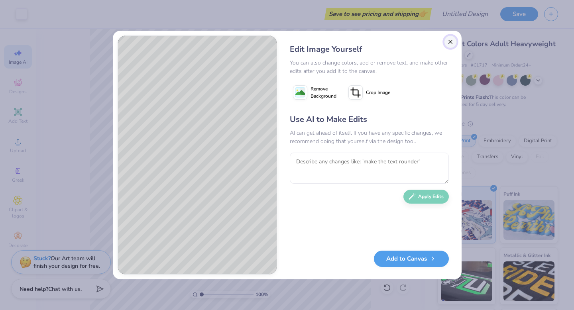
click at [452, 40] on button "Close" at bounding box center [450, 41] width 13 height 13
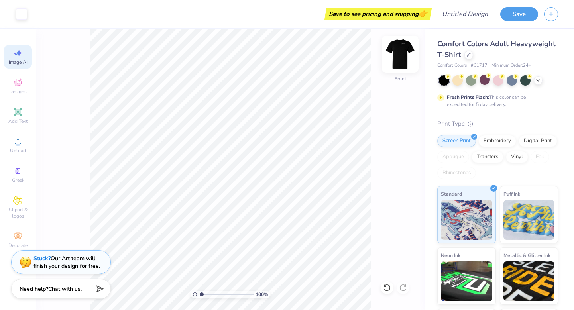
click at [402, 52] on img at bounding box center [400, 54] width 32 height 32
click at [404, 58] on img at bounding box center [400, 54] width 32 height 32
click at [21, 88] on div "Designs" at bounding box center [18, 87] width 28 height 24
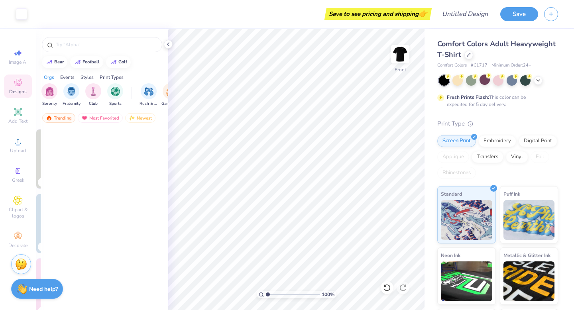
scroll to position [0, 0]
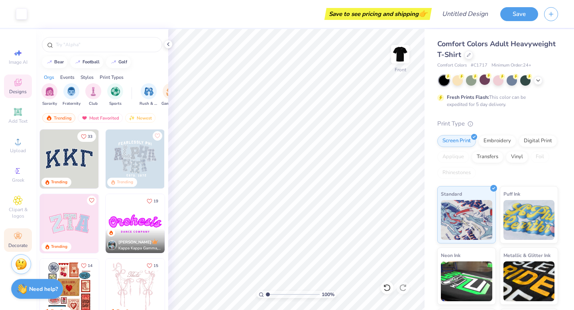
click at [18, 241] on icon at bounding box center [18, 236] width 10 height 10
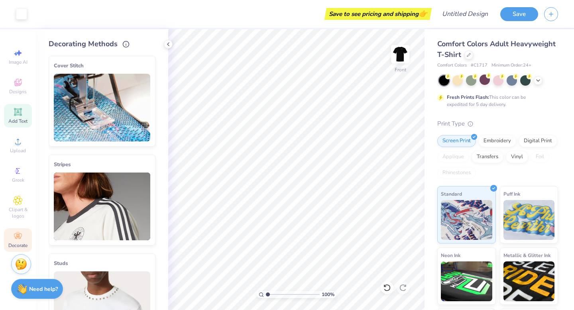
click at [19, 112] on icon at bounding box center [18, 112] width 6 height 6
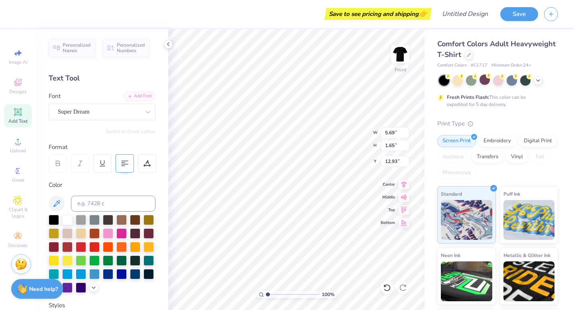
click at [129, 165] on div at bounding box center [125, 163] width 18 height 18
click at [404, 56] on img at bounding box center [400, 54] width 32 height 32
click at [404, 56] on img at bounding box center [400, 54] width 16 height 16
click at [16, 91] on span "Designs" at bounding box center [18, 91] width 18 height 6
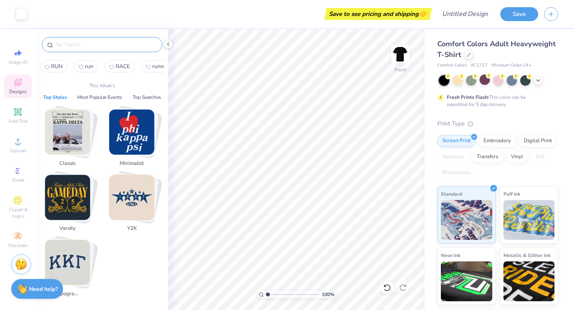
click at [100, 44] on input "text" at bounding box center [106, 45] width 102 height 8
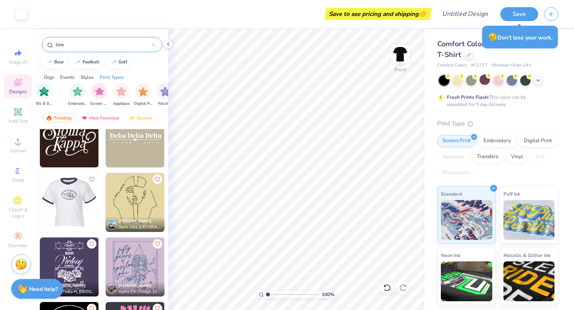
scroll to position [3825, 0]
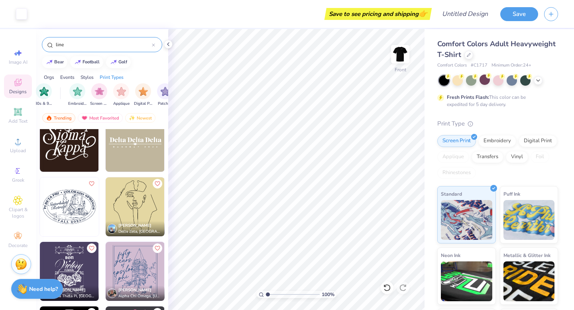
click at [139, 147] on img at bounding box center [135, 142] width 59 height 59
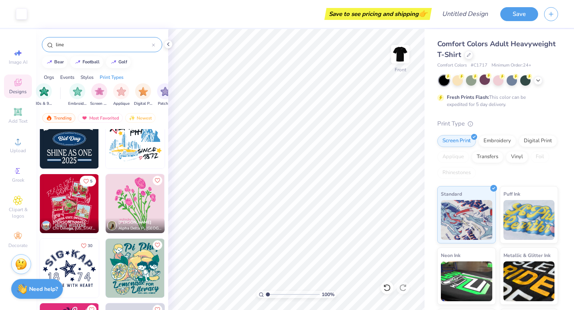
scroll to position [4908, 0]
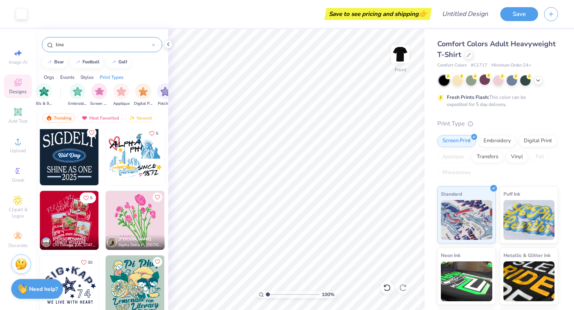
click at [70, 163] on img at bounding box center [69, 155] width 59 height 59
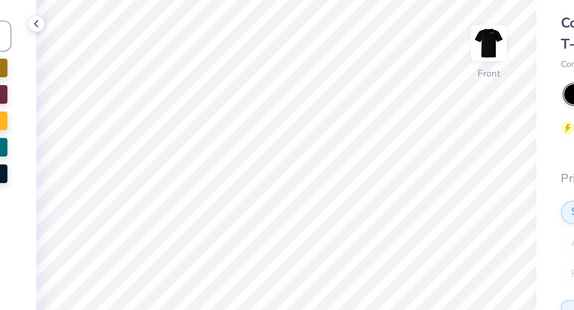
scroll to position [0, 0]
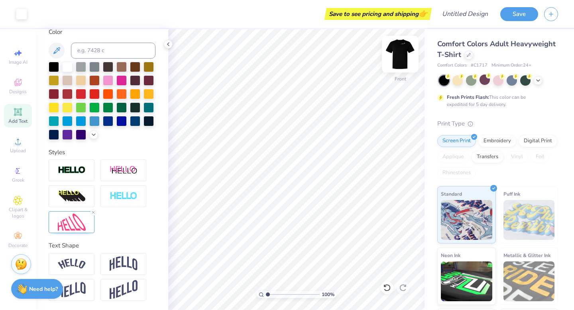
click at [397, 54] on img at bounding box center [400, 54] width 32 height 32
click at [398, 58] on img at bounding box center [400, 54] width 32 height 32
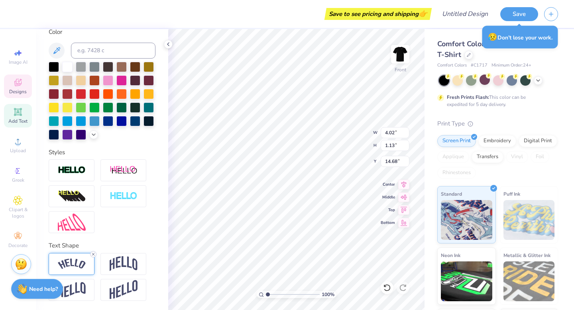
click at [93, 255] on icon at bounding box center [93, 254] width 5 height 5
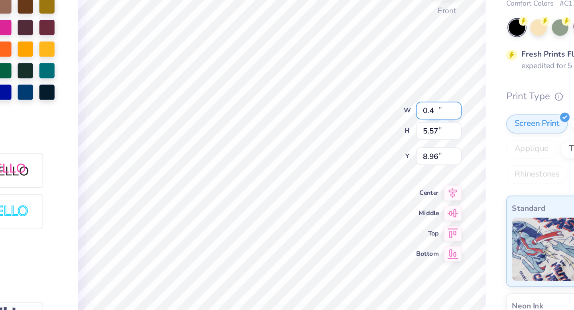
click at [405, 134] on input "0.4" at bounding box center [394, 132] width 29 height 11
click at [405, 134] on input "0.39" at bounding box center [394, 132] width 29 height 11
click at [405, 134] on input "0.38" at bounding box center [394, 132] width 29 height 11
click at [405, 134] on input "0.37" at bounding box center [394, 132] width 29 height 11
click at [405, 134] on input "0.36" at bounding box center [394, 132] width 29 height 11
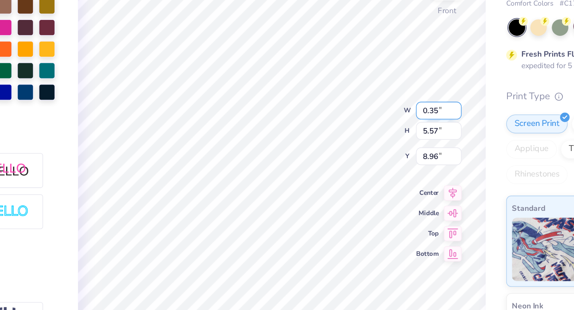
click at [405, 134] on input "0.35" at bounding box center [394, 132] width 29 height 11
click at [405, 134] on input "0.34" at bounding box center [394, 132] width 29 height 11
click at [405, 134] on input "0.33" at bounding box center [394, 132] width 29 height 11
click at [405, 134] on input "0.15" at bounding box center [394, 132] width 29 height 11
click at [390, 134] on input "0.41" at bounding box center [394, 132] width 29 height 11
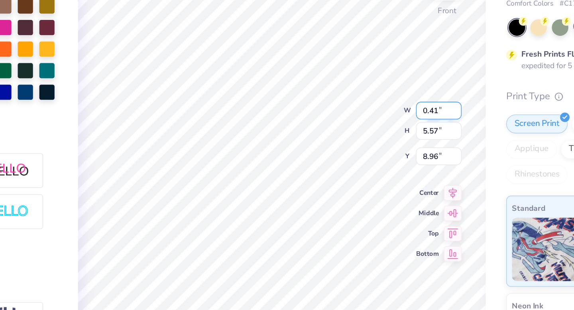
click at [392, 131] on input "0.41" at bounding box center [394, 132] width 29 height 11
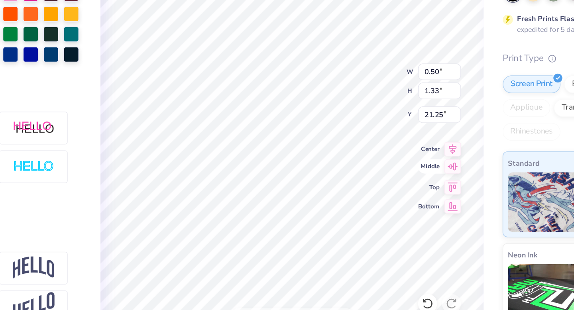
click at [405, 198] on icon at bounding box center [403, 196] width 11 height 10
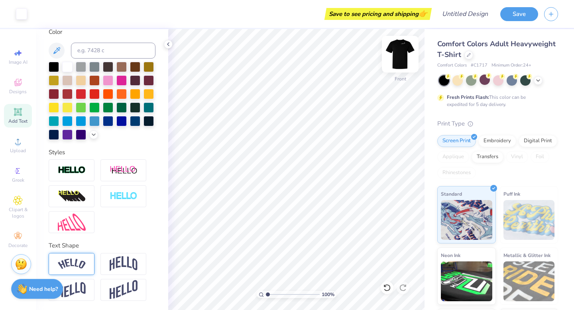
click at [404, 51] on img at bounding box center [400, 54] width 32 height 32
click at [400, 49] on img at bounding box center [400, 54] width 32 height 32
click at [390, 51] on div "100 % Front" at bounding box center [296, 169] width 256 height 281
click at [385, 290] on icon at bounding box center [386, 287] width 7 height 7
click at [404, 286] on icon at bounding box center [405, 286] width 2 height 2
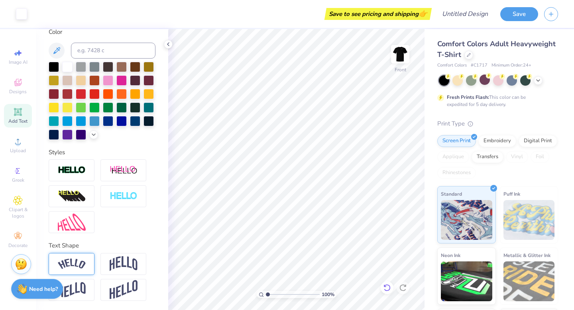
click at [389, 287] on icon at bounding box center [386, 287] width 7 height 7
click at [399, 49] on img at bounding box center [400, 54] width 32 height 32
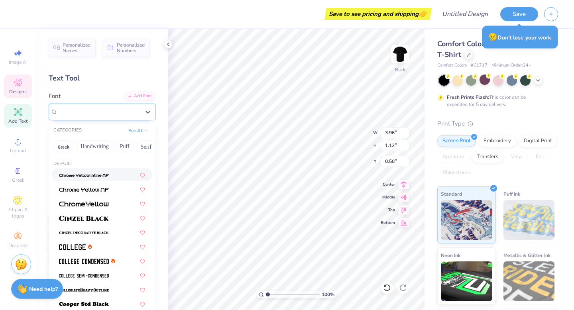
click at [112, 110] on div "Neue [PERSON_NAME] Grotesk Display Pro" at bounding box center [99, 112] width 84 height 12
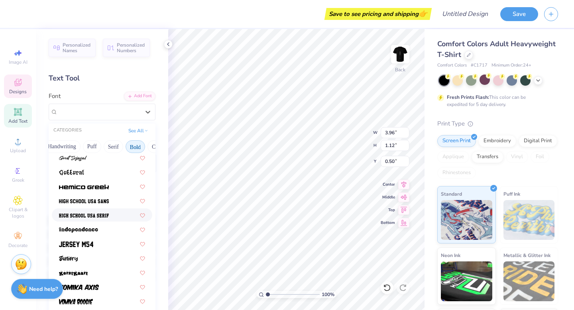
scroll to position [377, 0]
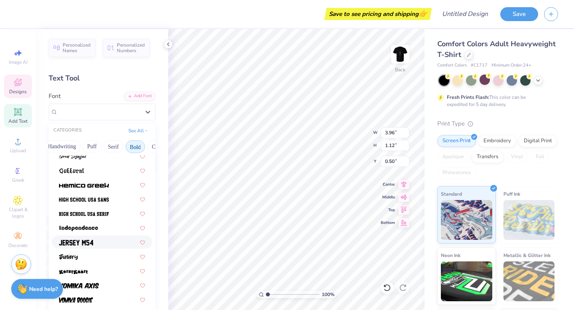
click at [97, 240] on div at bounding box center [102, 242] width 86 height 8
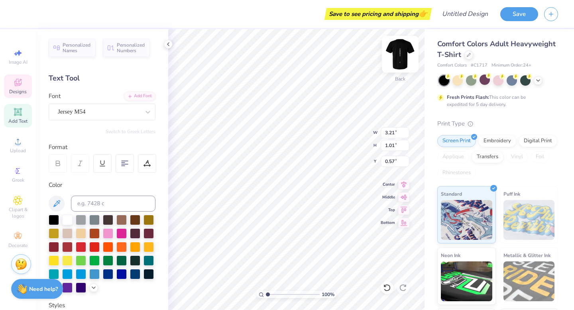
click at [402, 43] on img at bounding box center [400, 54] width 32 height 32
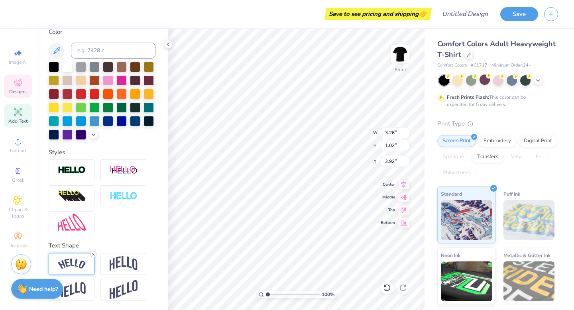
click at [93, 255] on icon at bounding box center [93, 254] width 5 height 5
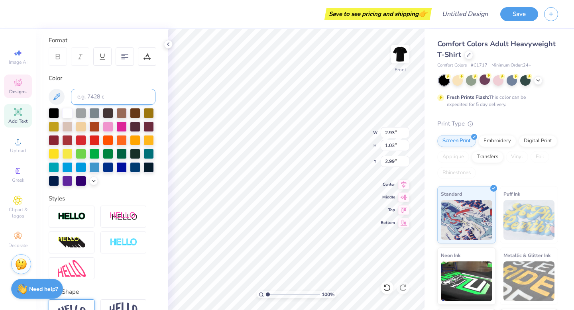
scroll to position [0, 0]
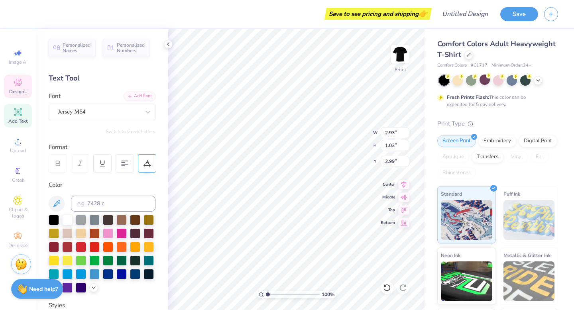
click at [143, 167] on div at bounding box center [147, 163] width 18 height 18
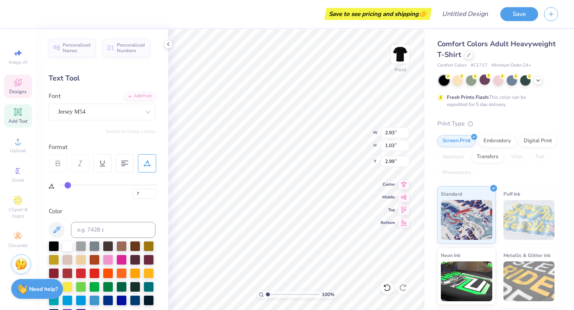
drag, startPoint x: 63, startPoint y: 184, endPoint x: 67, endPoint y: 186, distance: 4.9
click at [67, 186] on input "range" at bounding box center [107, 184] width 98 height 1
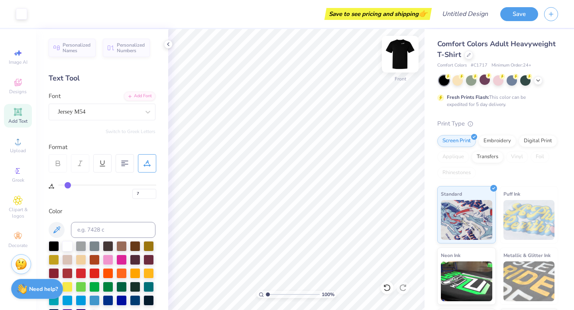
click at [399, 56] on img at bounding box center [400, 54] width 32 height 32
click at [397, 55] on img at bounding box center [400, 54] width 32 height 32
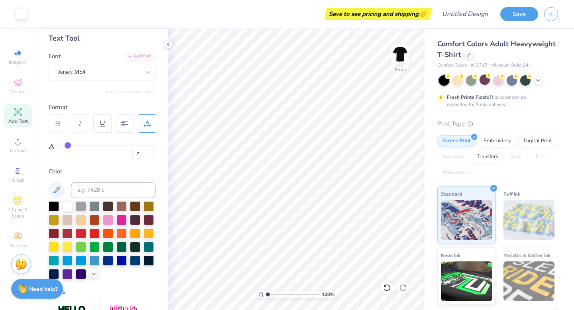
scroll to position [179, 0]
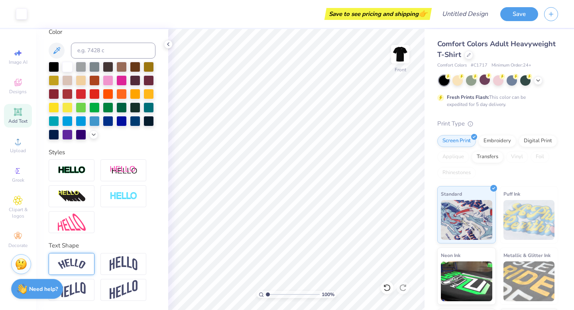
click at [20, 114] on icon at bounding box center [18, 112] width 6 height 6
click at [399, 56] on img at bounding box center [400, 54] width 32 height 32
click at [396, 52] on img at bounding box center [400, 54] width 32 height 32
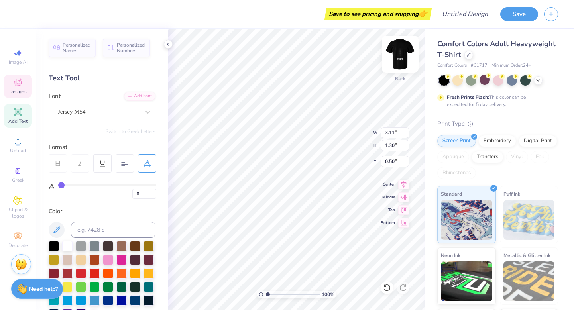
click at [400, 56] on img at bounding box center [400, 54] width 32 height 32
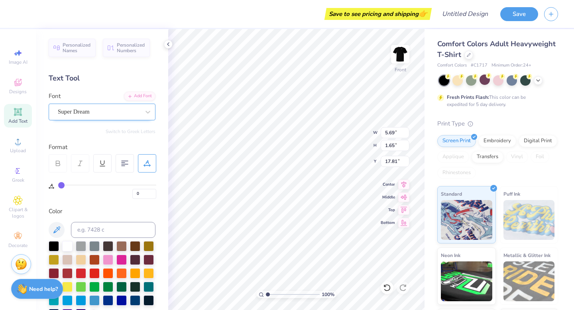
click at [112, 110] on div "Super Dream" at bounding box center [99, 112] width 84 height 12
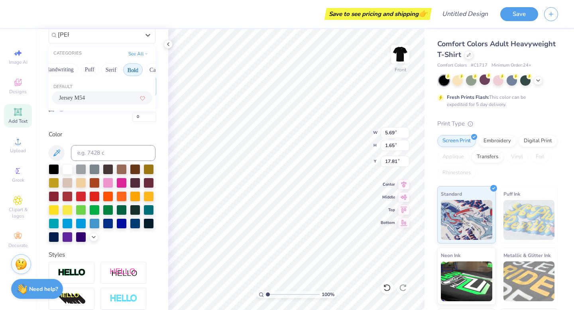
click at [89, 100] on div "Jersey M54" at bounding box center [102, 98] width 86 height 8
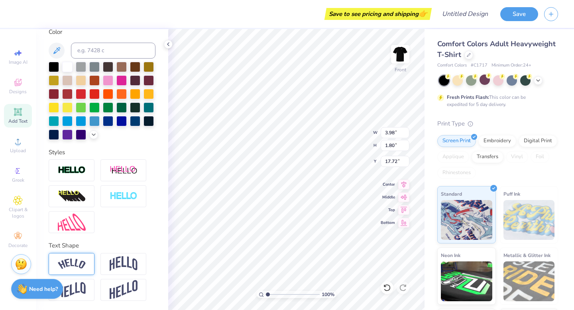
click at [403, 58] on img at bounding box center [400, 54] width 16 height 16
click at [396, 51] on img at bounding box center [400, 54] width 32 height 32
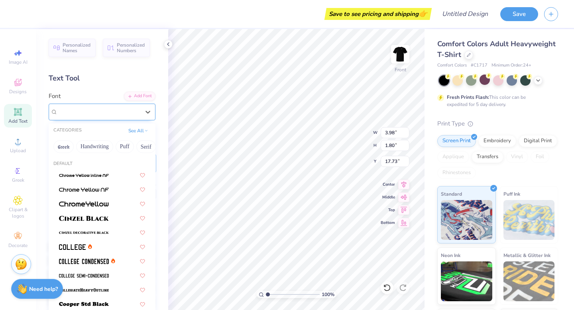
click at [103, 113] on div "Jersey M54" at bounding box center [99, 112] width 84 height 12
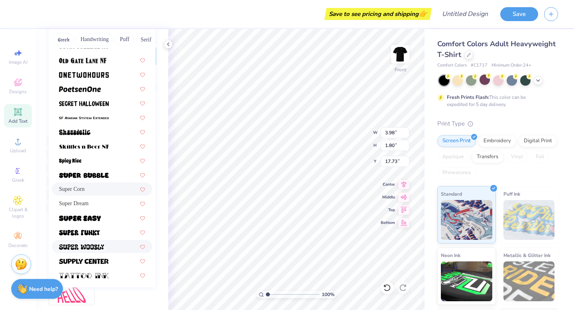
scroll to position [753, 0]
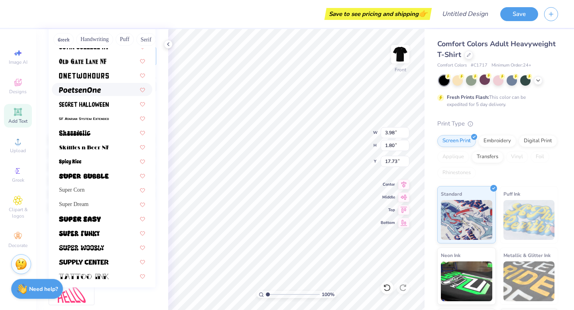
click at [96, 93] on div at bounding box center [102, 89] width 100 height 13
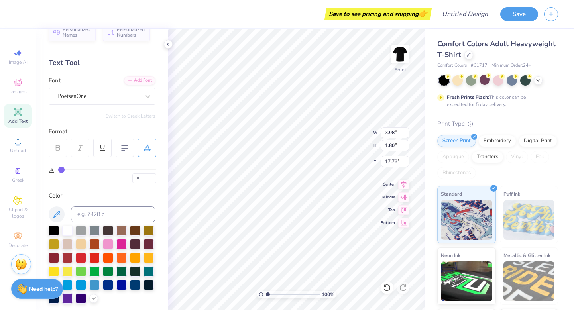
scroll to position [0, 0]
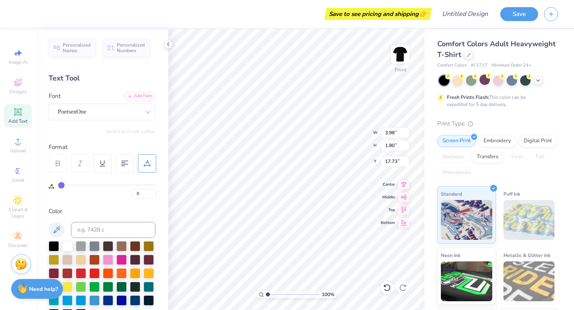
click at [400, 52] on img at bounding box center [400, 54] width 16 height 16
click at [405, 51] on img at bounding box center [400, 54] width 32 height 32
click at [86, 106] on div "Jersey M54" at bounding box center [99, 112] width 84 height 12
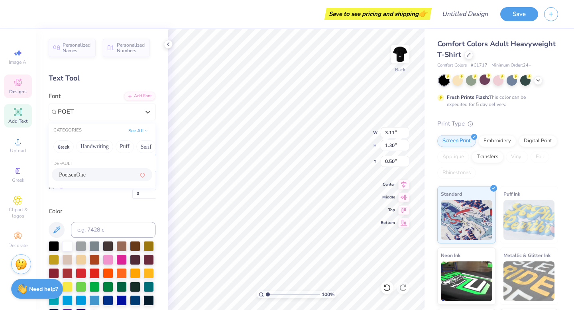
click at [90, 175] on div "PoetsenOne" at bounding box center [102, 175] width 86 height 8
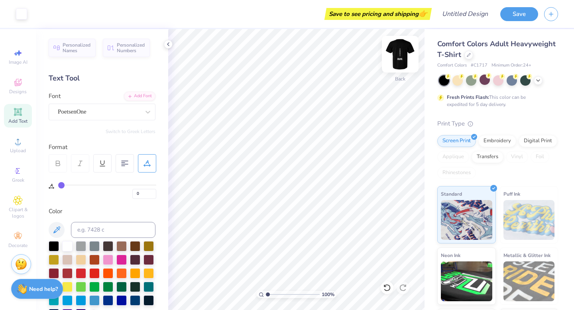
click at [396, 59] on img at bounding box center [400, 54] width 32 height 32
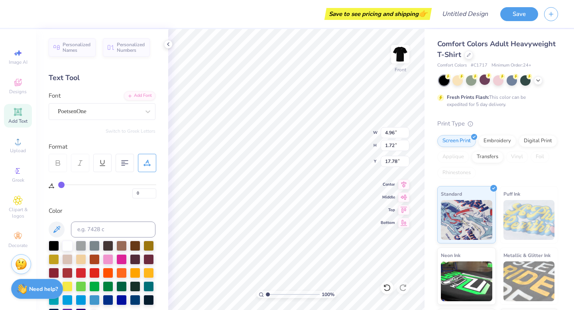
scroll to position [0, 0]
